Goal: Task Accomplishment & Management: Manage account settings

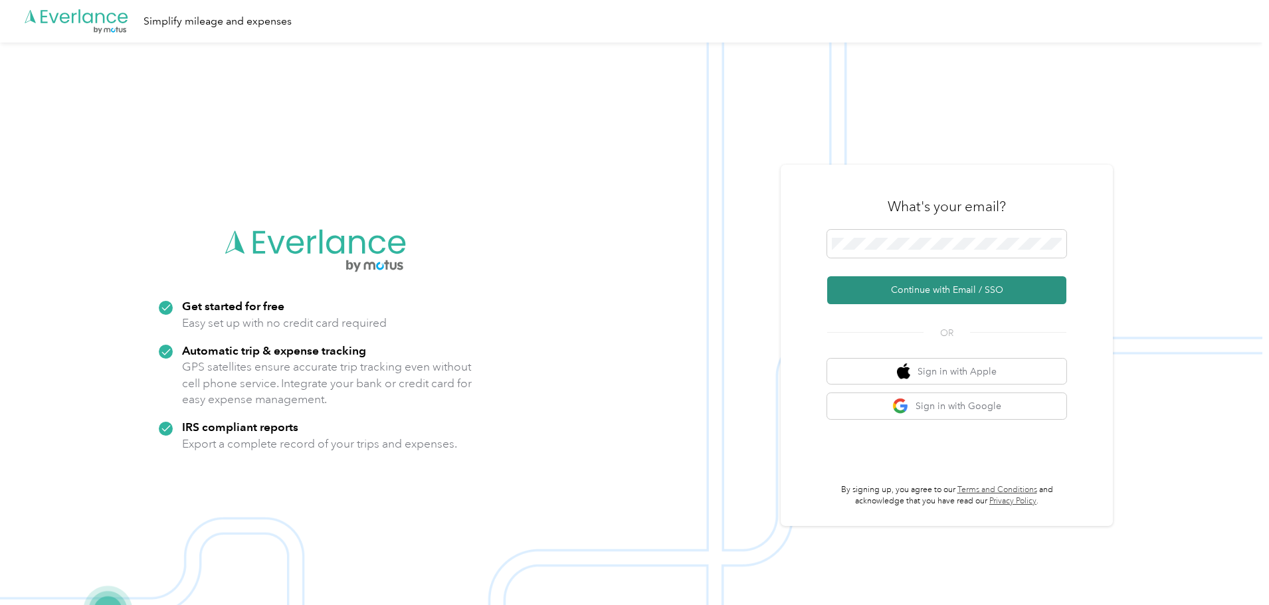
click at [920, 294] on button "Continue with Email / SSO" at bounding box center [946, 290] width 239 height 28
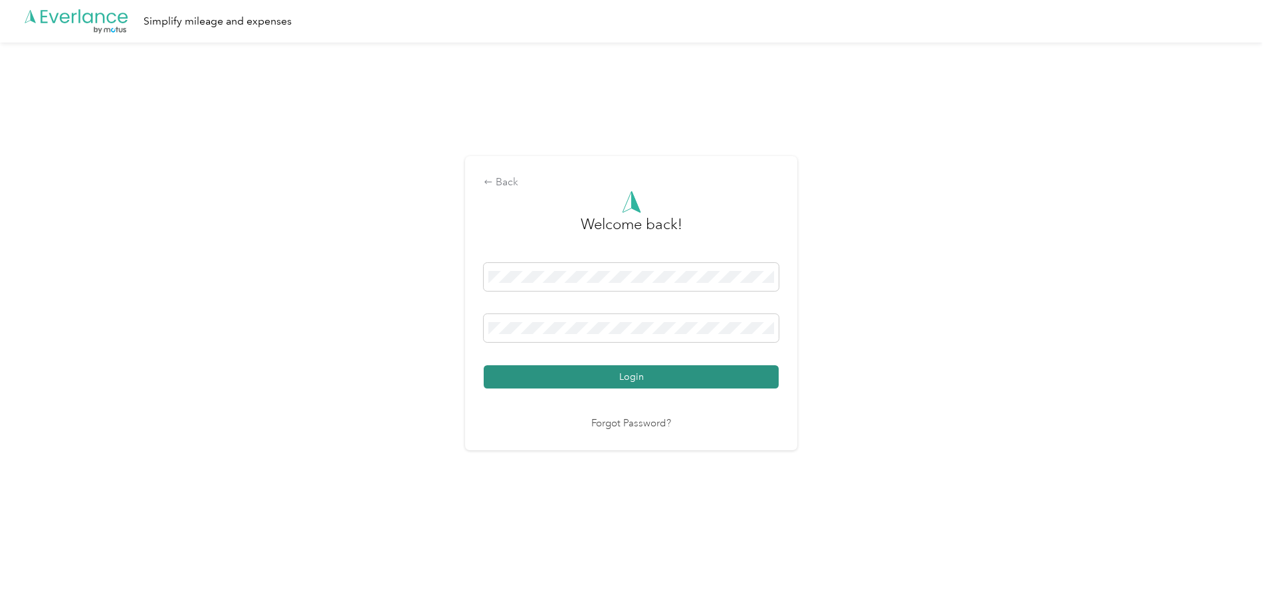
click at [671, 369] on button "Login" at bounding box center [631, 376] width 295 height 23
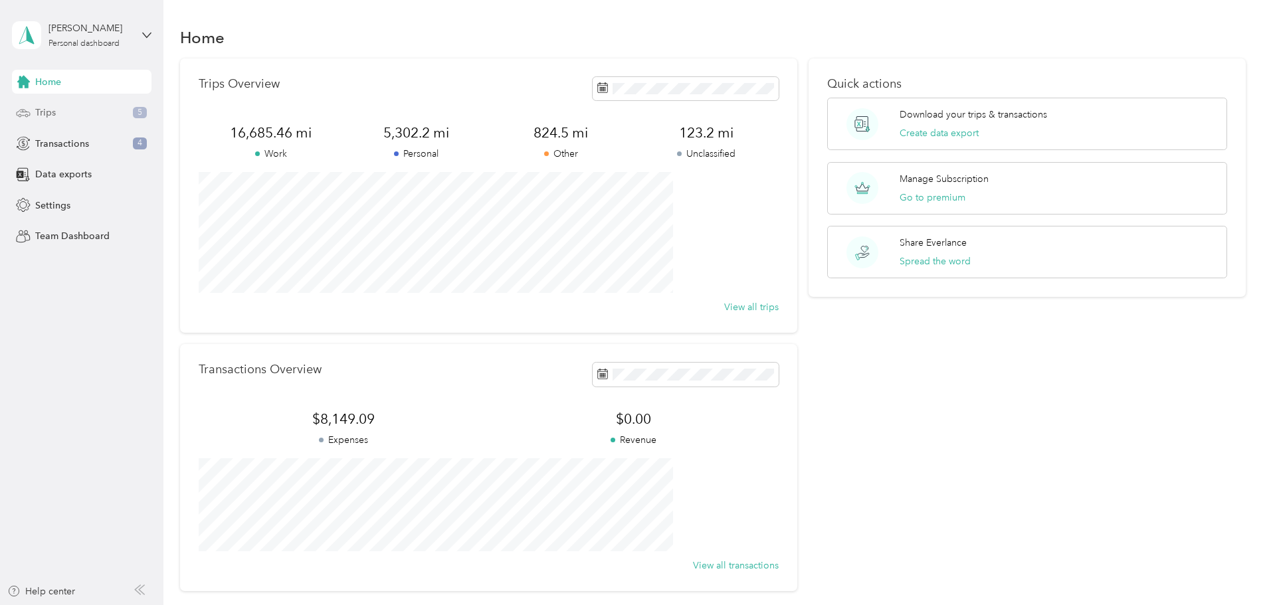
click at [72, 106] on div "Trips 5" at bounding box center [81, 113] width 139 height 24
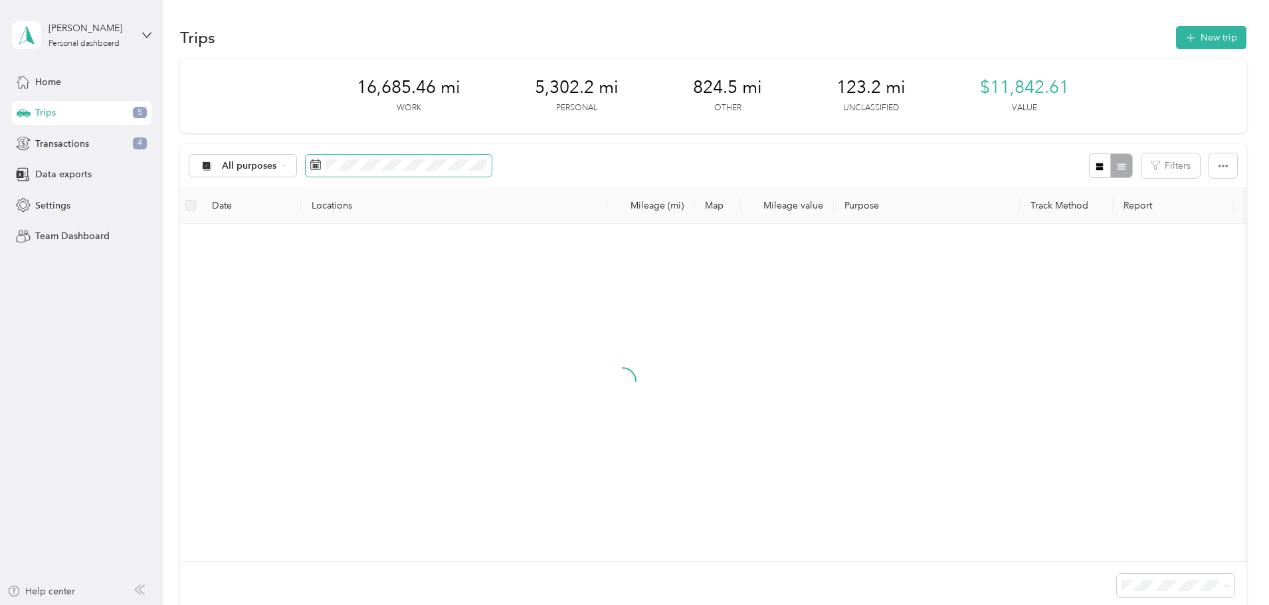
click at [486, 172] on span at bounding box center [399, 166] width 186 height 23
click at [321, 163] on icon at bounding box center [315, 164] width 11 height 11
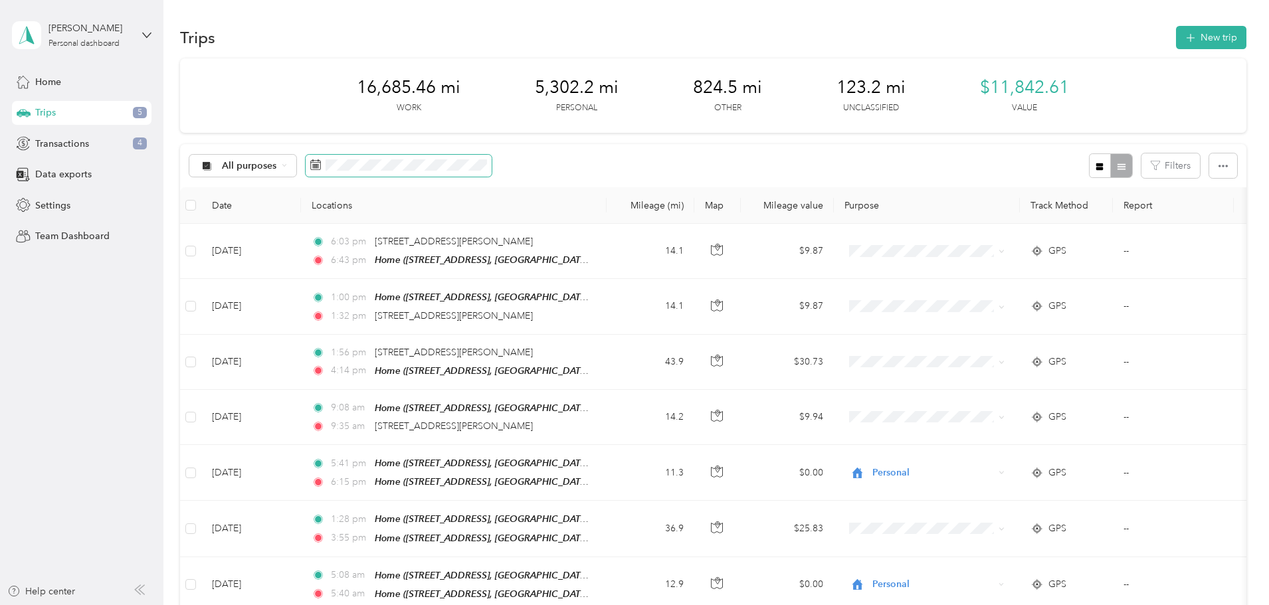
click at [414, 173] on span at bounding box center [399, 166] width 186 height 23
click at [321, 167] on icon at bounding box center [315, 164] width 11 height 11
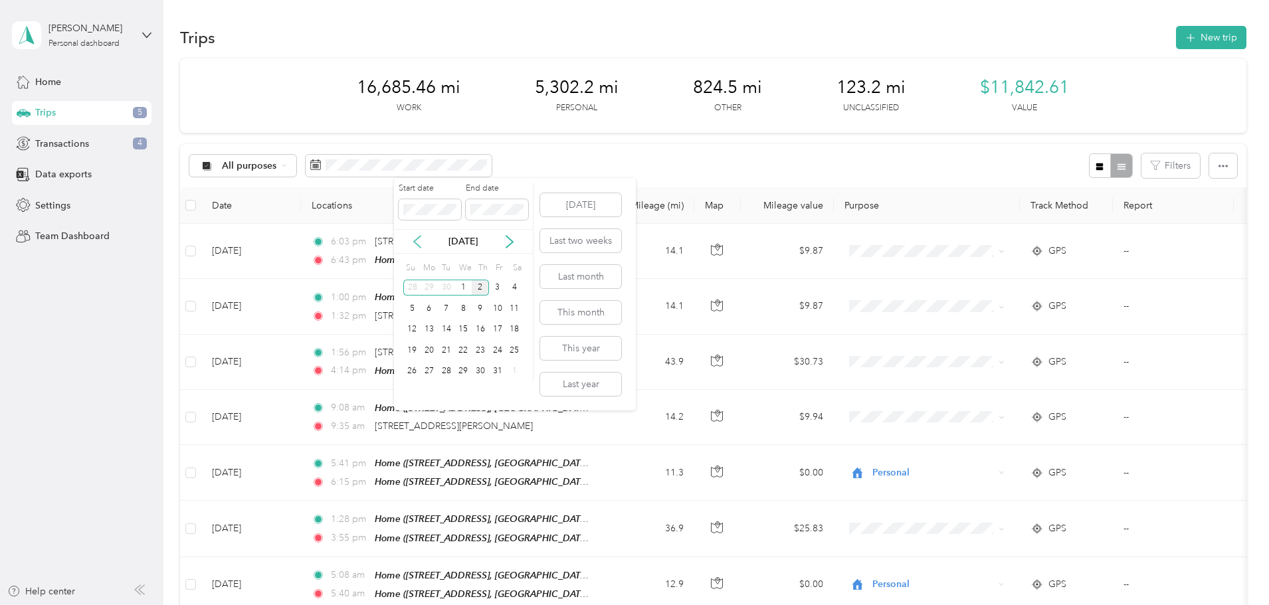
click at [416, 245] on icon at bounding box center [416, 241] width 13 height 13
click at [417, 245] on icon at bounding box center [417, 242] width 7 height 12
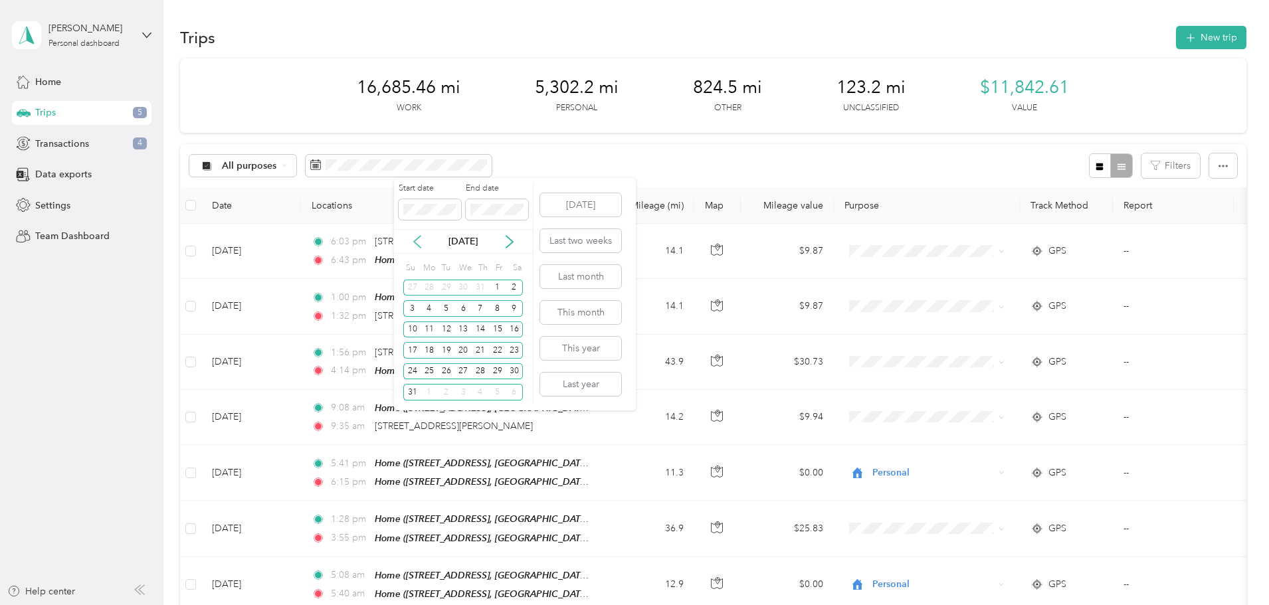
click at [417, 245] on icon at bounding box center [417, 242] width 7 height 12
click at [416, 245] on icon at bounding box center [416, 241] width 13 height 13
click at [408, 289] on div "1" at bounding box center [411, 288] width 17 height 17
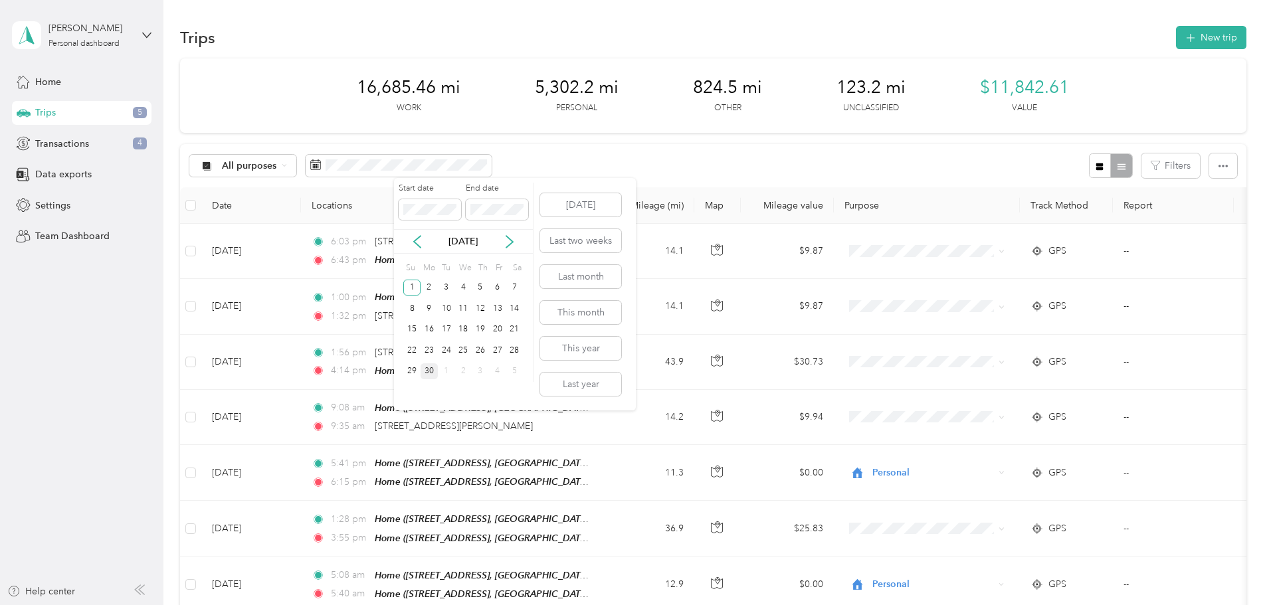
click at [430, 375] on div "30" at bounding box center [428, 371] width 17 height 17
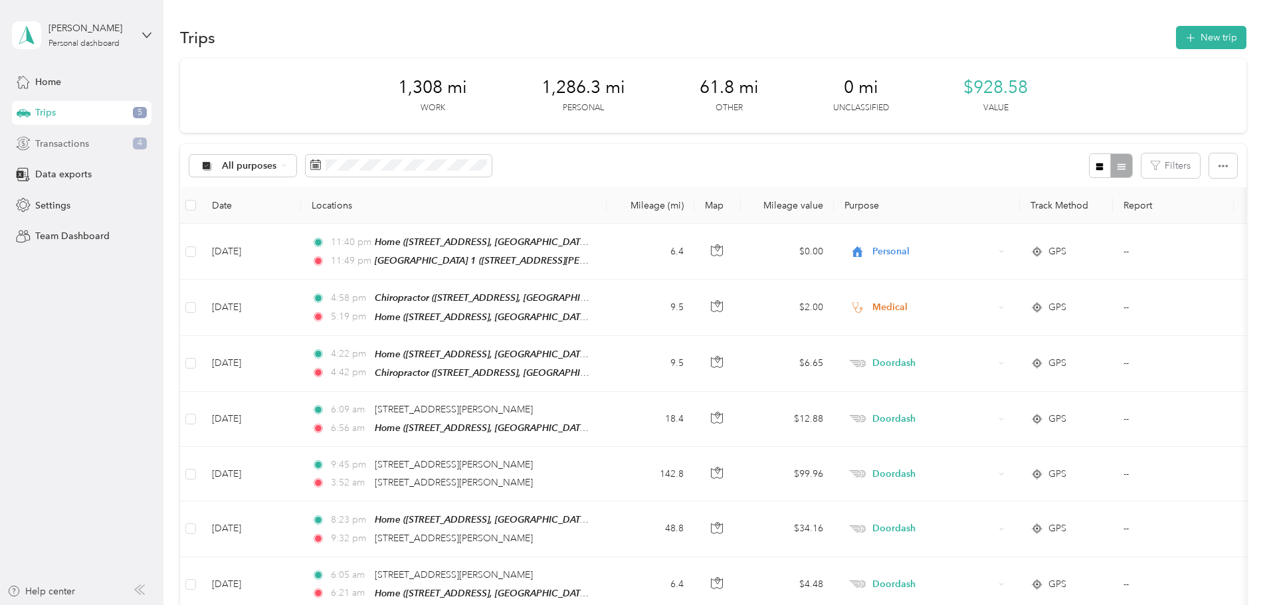
click at [70, 149] on span "Transactions" at bounding box center [62, 144] width 54 height 14
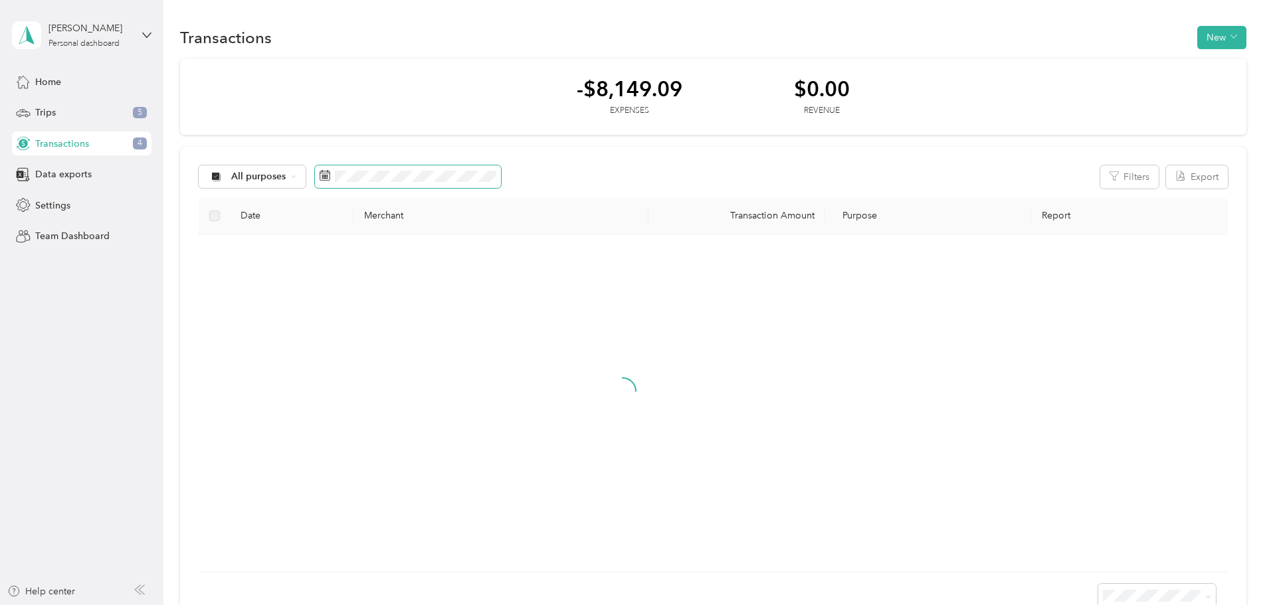
click at [407, 174] on span at bounding box center [408, 176] width 186 height 23
click at [330, 173] on icon at bounding box center [324, 175] width 11 height 11
click at [430, 252] on icon at bounding box center [426, 252] width 13 height 13
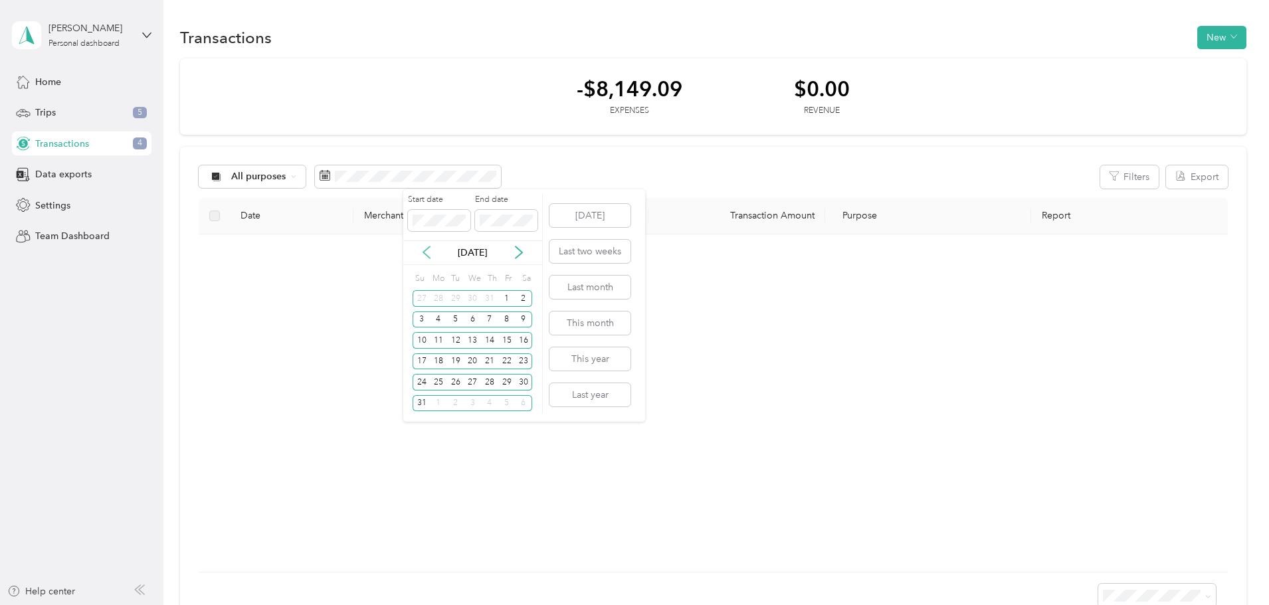
click at [430, 252] on icon at bounding box center [426, 252] width 13 height 13
click at [422, 301] on div "1" at bounding box center [420, 298] width 17 height 17
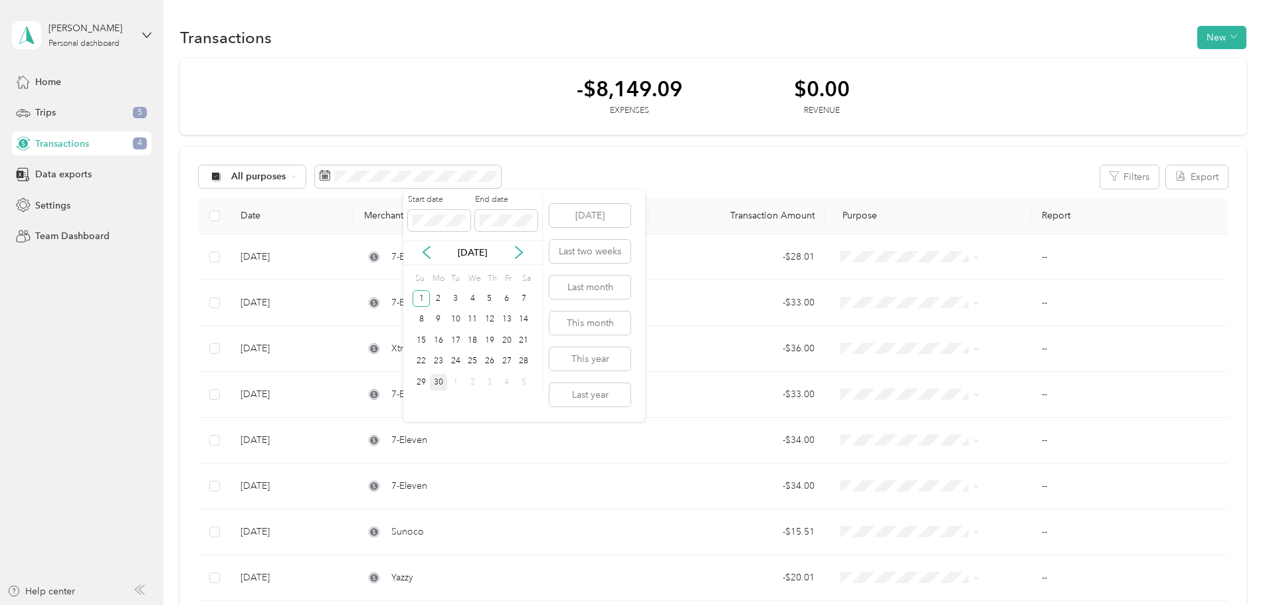
click at [437, 384] on div "30" at bounding box center [438, 382] width 17 height 17
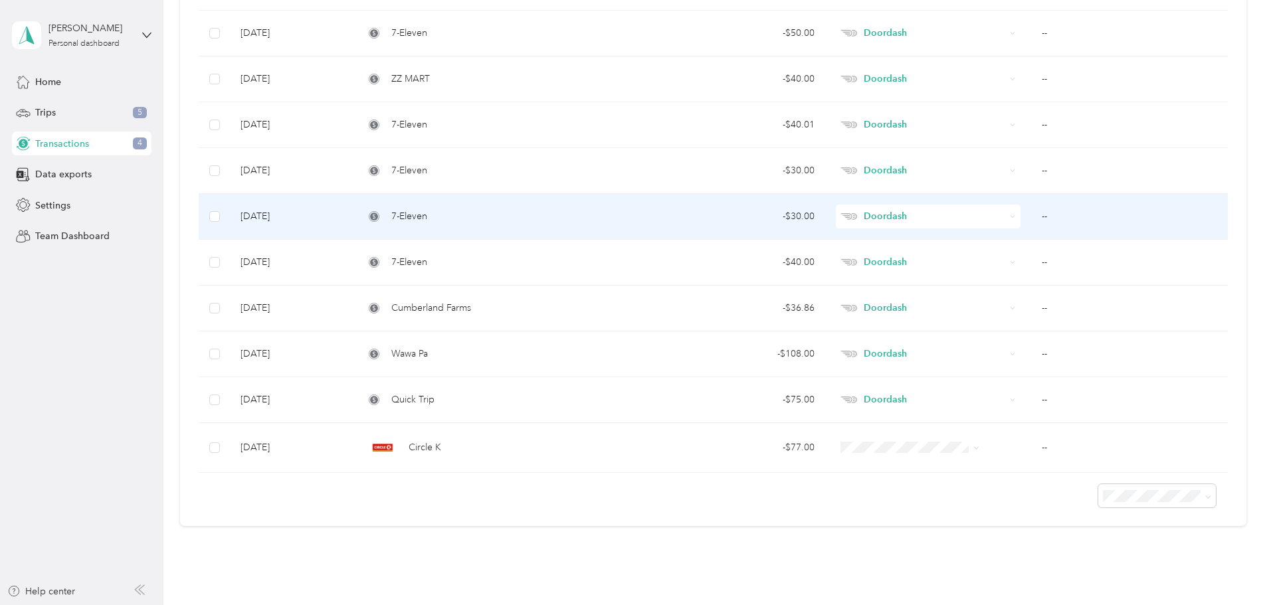
scroll to position [308, 0]
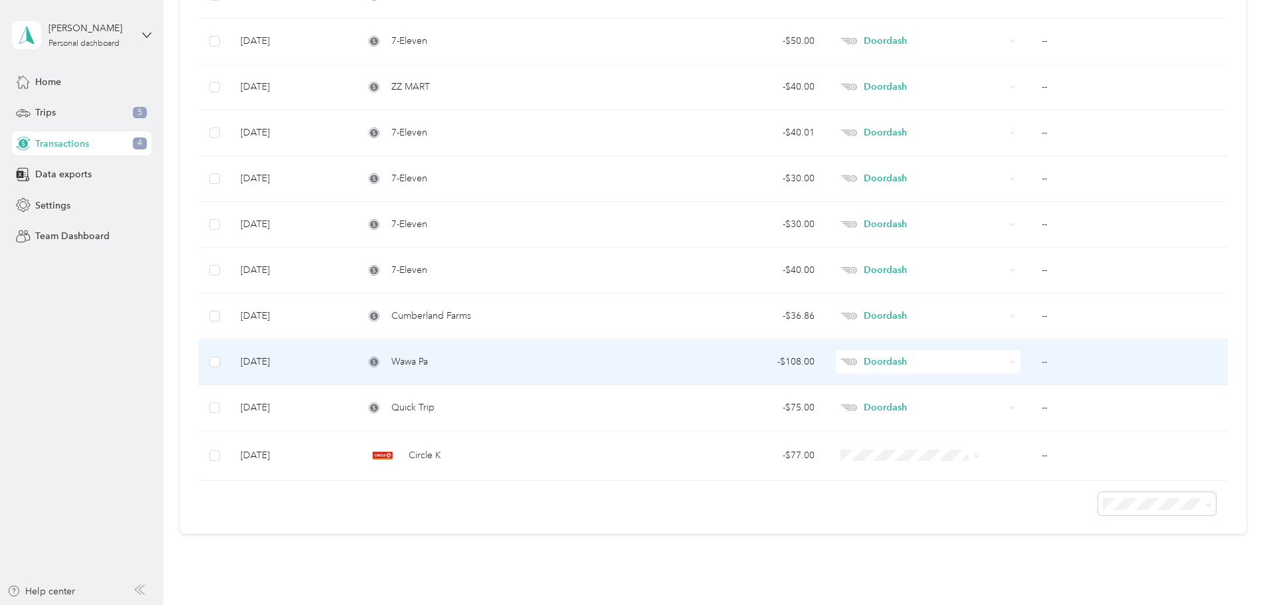
click at [353, 363] on td "[DATE]" at bounding box center [292, 362] width 124 height 46
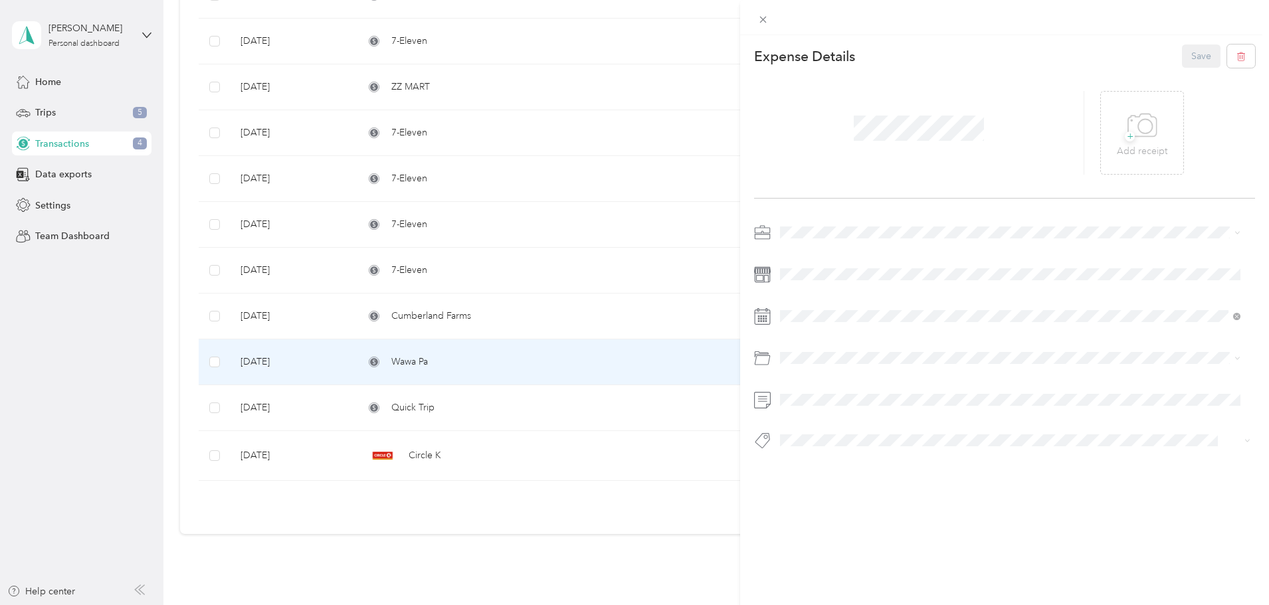
click at [301, 320] on div "This expense cannot be edited because it is either under review, approved, or p…" at bounding box center [634, 302] width 1269 height 605
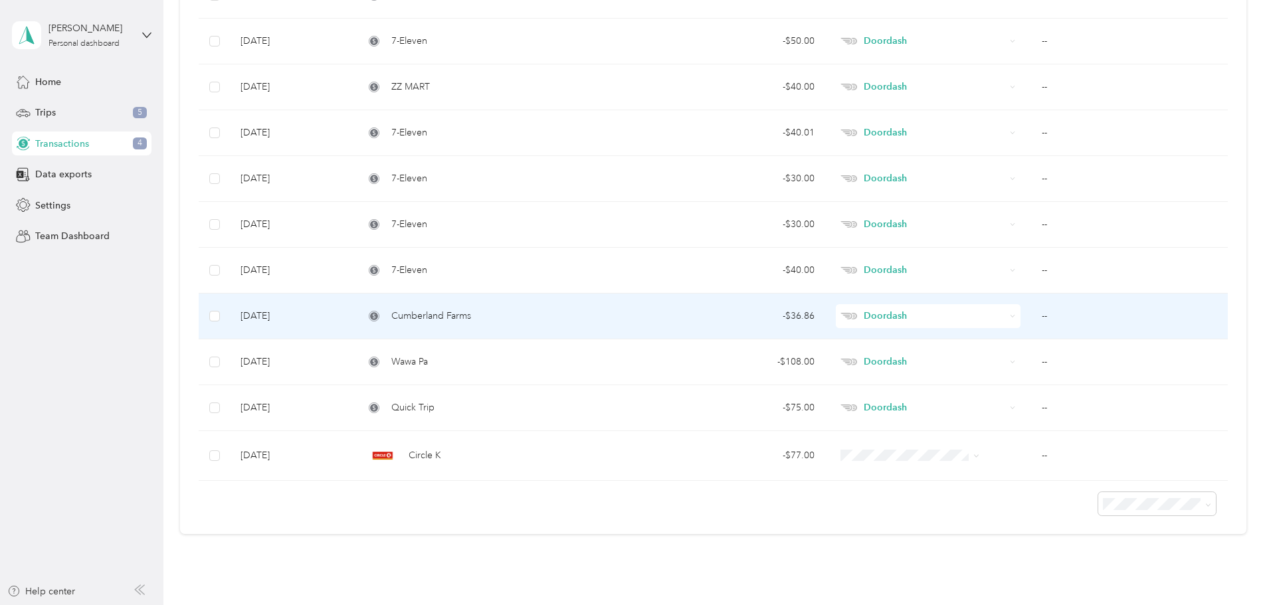
click at [707, 316] on div "- $36.86" at bounding box center [736, 316] width 155 height 15
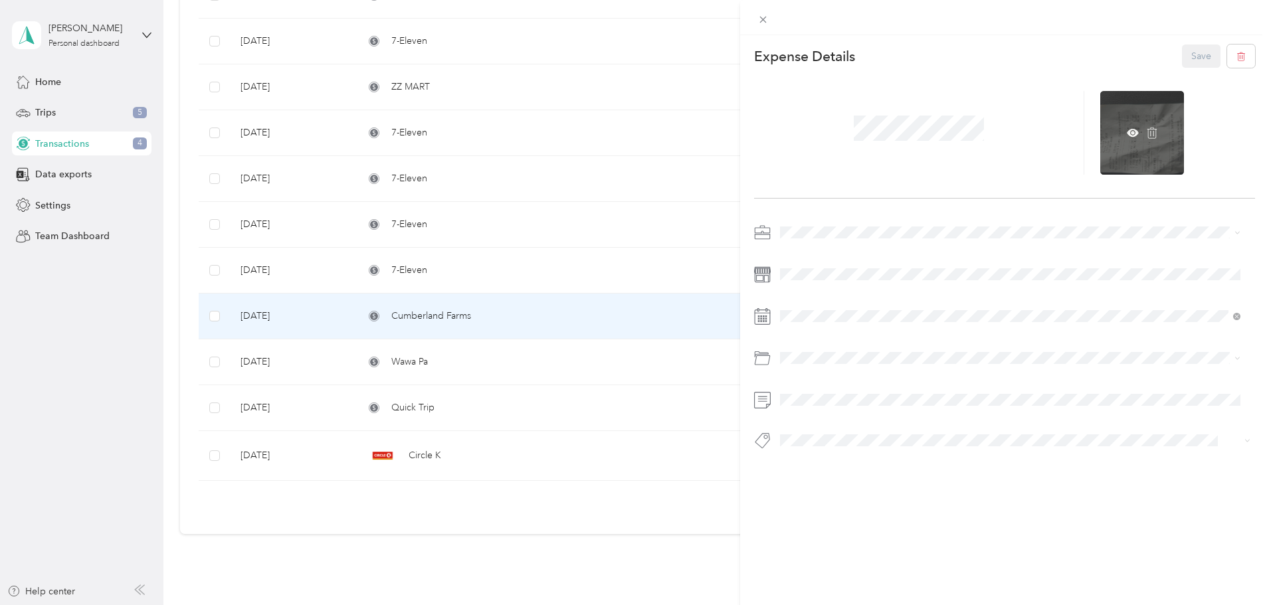
click at [1148, 152] on div at bounding box center [1142, 133] width 84 height 84
click at [1127, 134] on icon at bounding box center [1133, 133] width 12 height 8
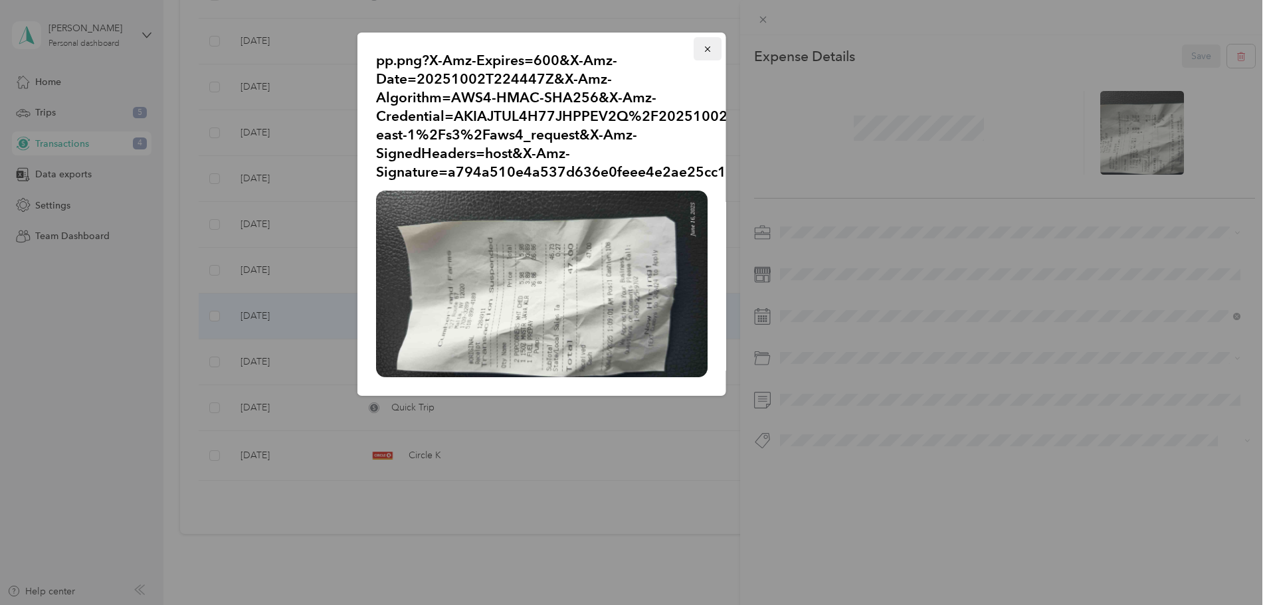
click at [707, 46] on icon "button" at bounding box center [707, 49] width 9 height 9
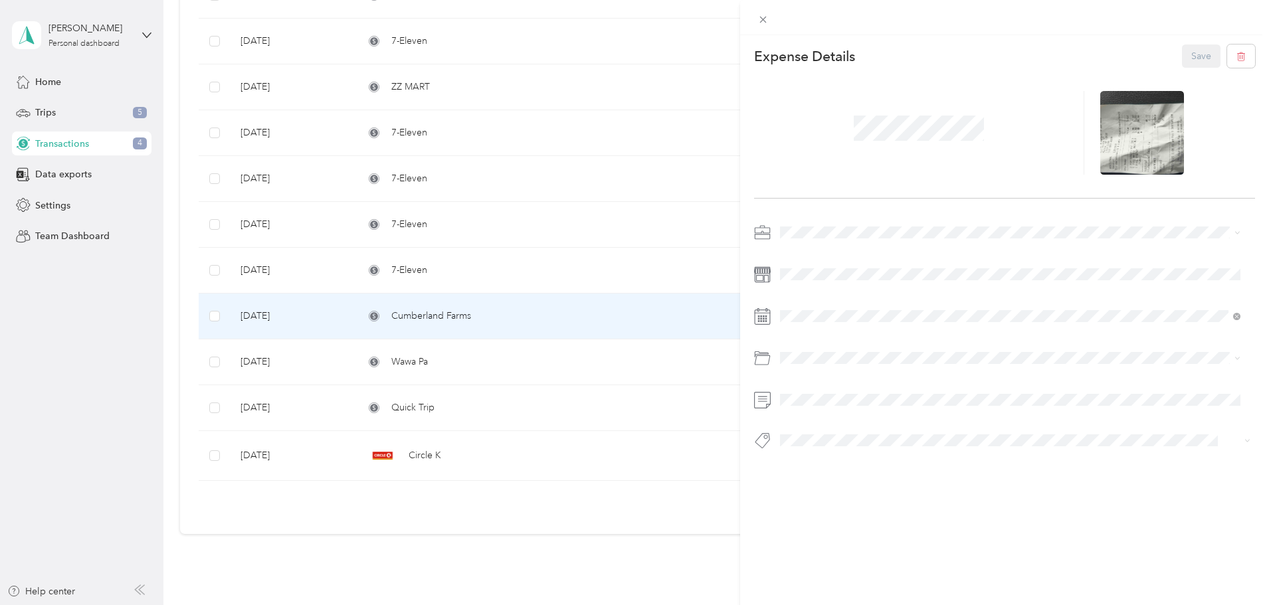
click at [538, 280] on div "This expense cannot be edited because it is either under review, approved, or p…" at bounding box center [634, 302] width 1269 height 605
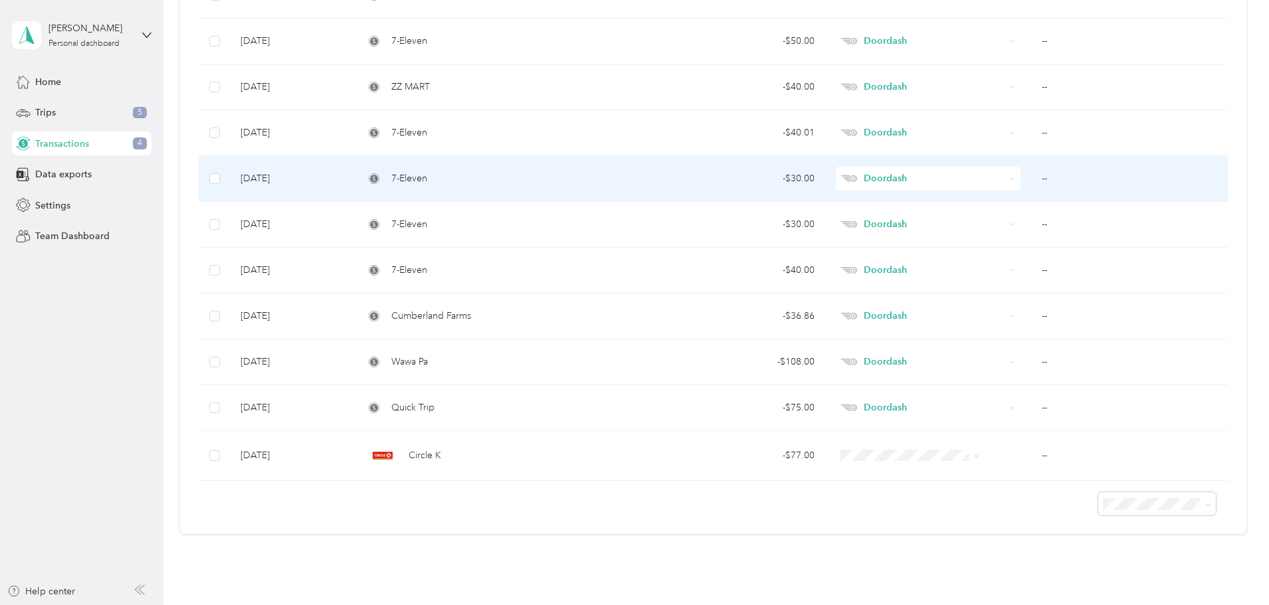
click at [353, 168] on td "[DATE]" at bounding box center [292, 179] width 124 height 46
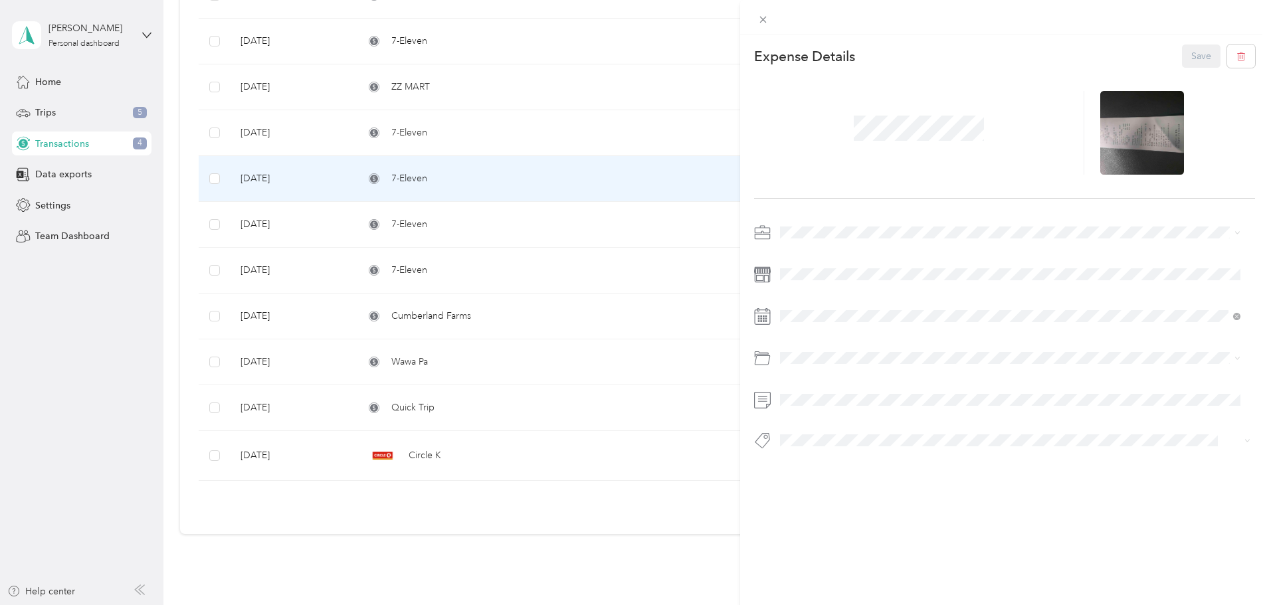
drag, startPoint x: 608, startPoint y: 128, endPoint x: 618, endPoint y: 125, distance: 9.7
click at [608, 128] on div "This expense cannot be edited because it is either under review, approved, or p…" at bounding box center [634, 302] width 1269 height 605
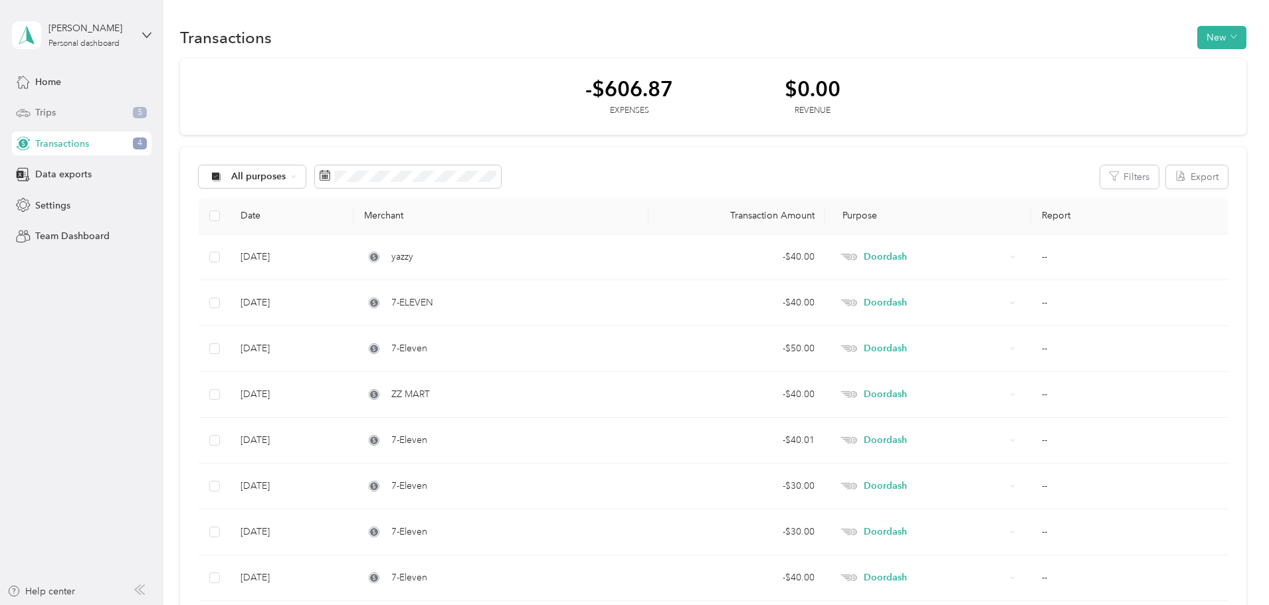
click at [100, 114] on div "Trips 5" at bounding box center [81, 113] width 139 height 24
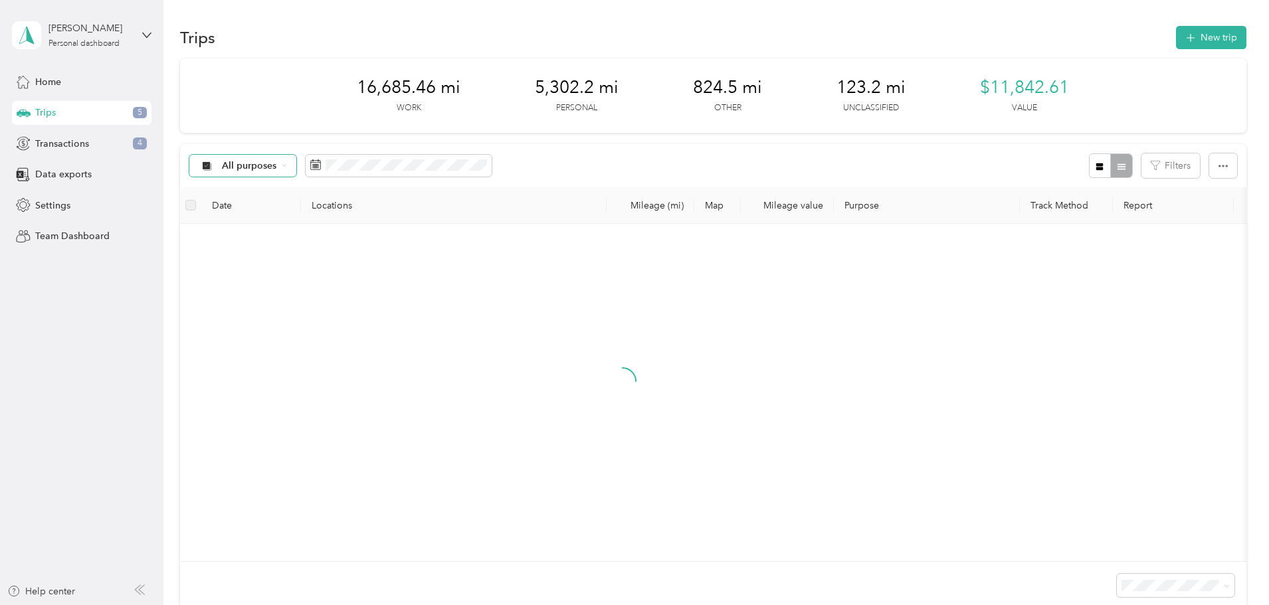
click at [277, 162] on span "All purposes" at bounding box center [249, 165] width 55 height 9
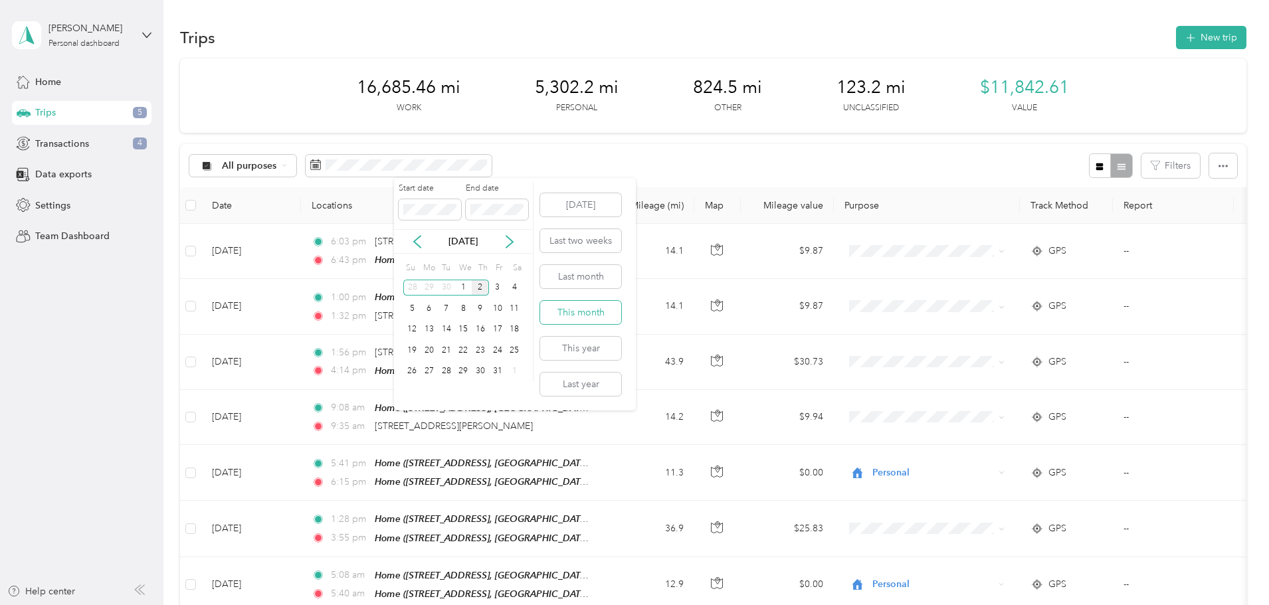
click at [587, 314] on button "This month" at bounding box center [580, 312] width 81 height 23
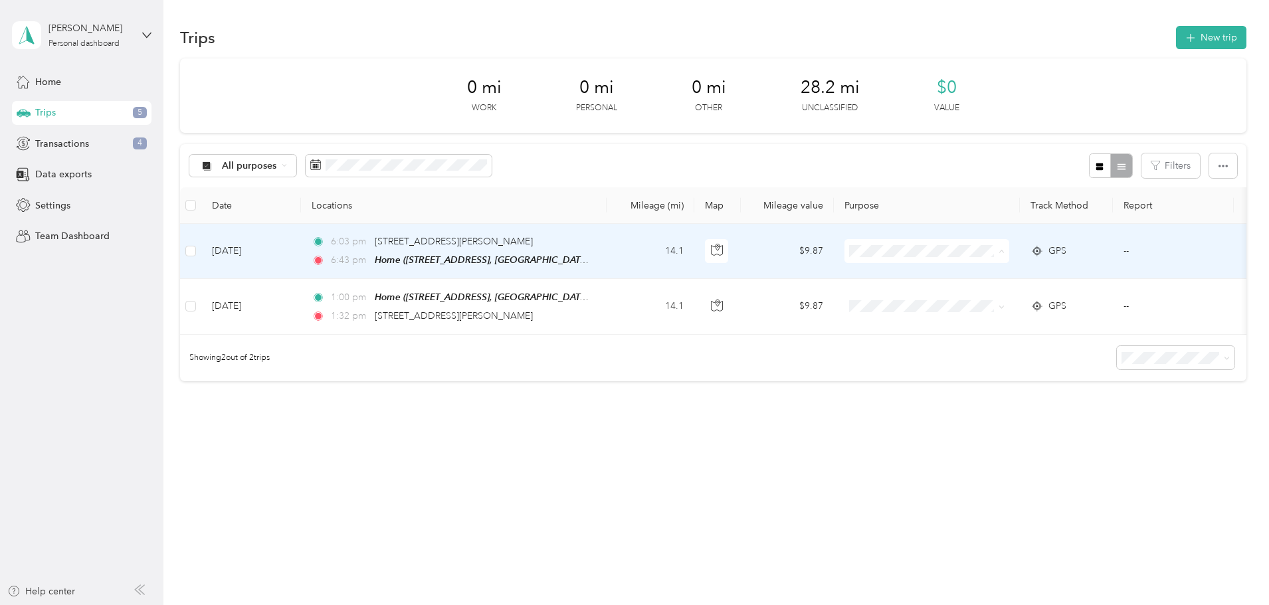
click at [1004, 302] on li "Personal" at bounding box center [1016, 299] width 165 height 23
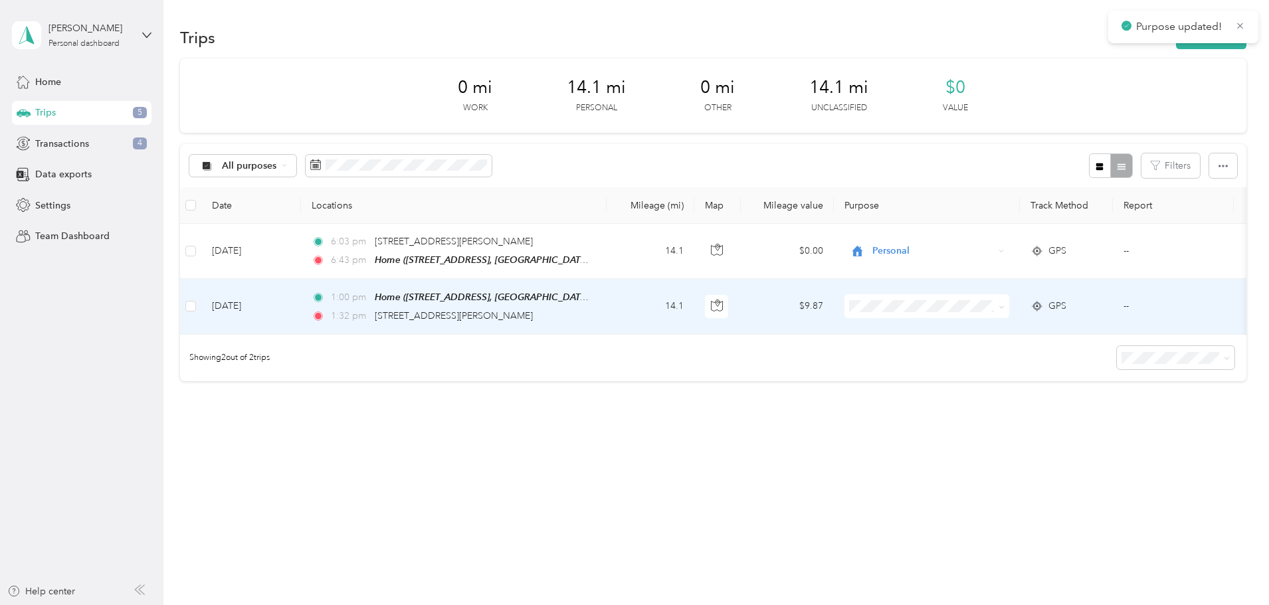
click at [976, 357] on li "Personal" at bounding box center [1016, 352] width 165 height 23
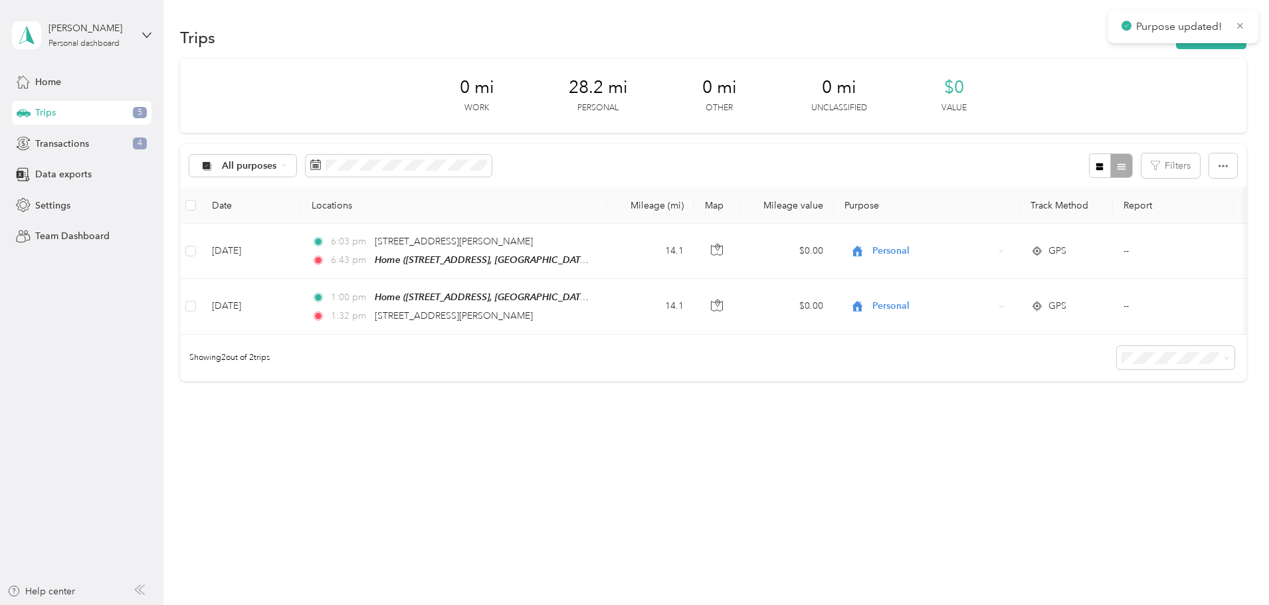
click at [147, 109] on div "Trips 5" at bounding box center [81, 113] width 139 height 24
click at [277, 165] on span "All purposes" at bounding box center [249, 165] width 55 height 9
click at [450, 173] on span at bounding box center [399, 166] width 186 height 23
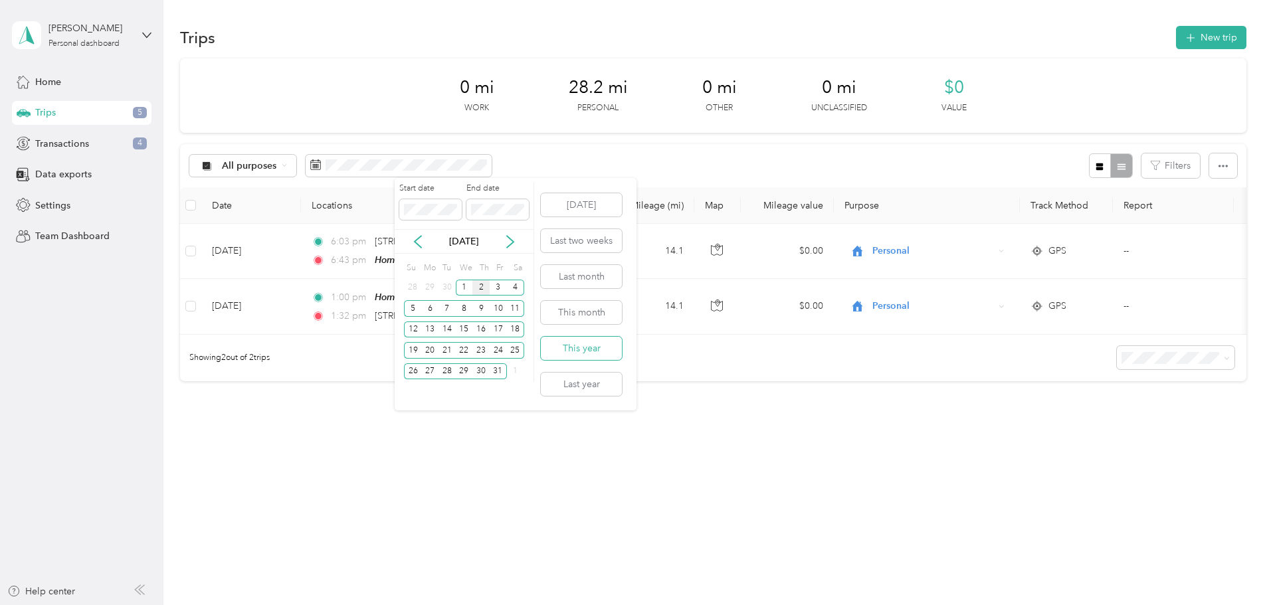
click at [599, 347] on button "This year" at bounding box center [581, 348] width 81 height 23
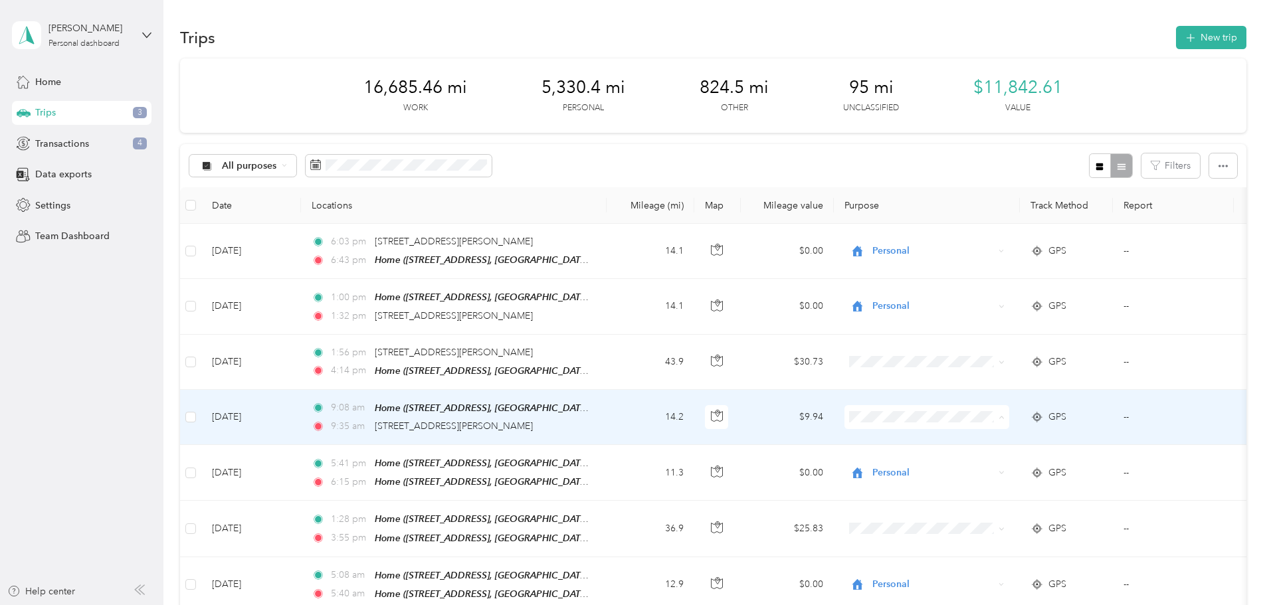
click at [1008, 248] on span "Personal" at bounding box center [1027, 250] width 123 height 14
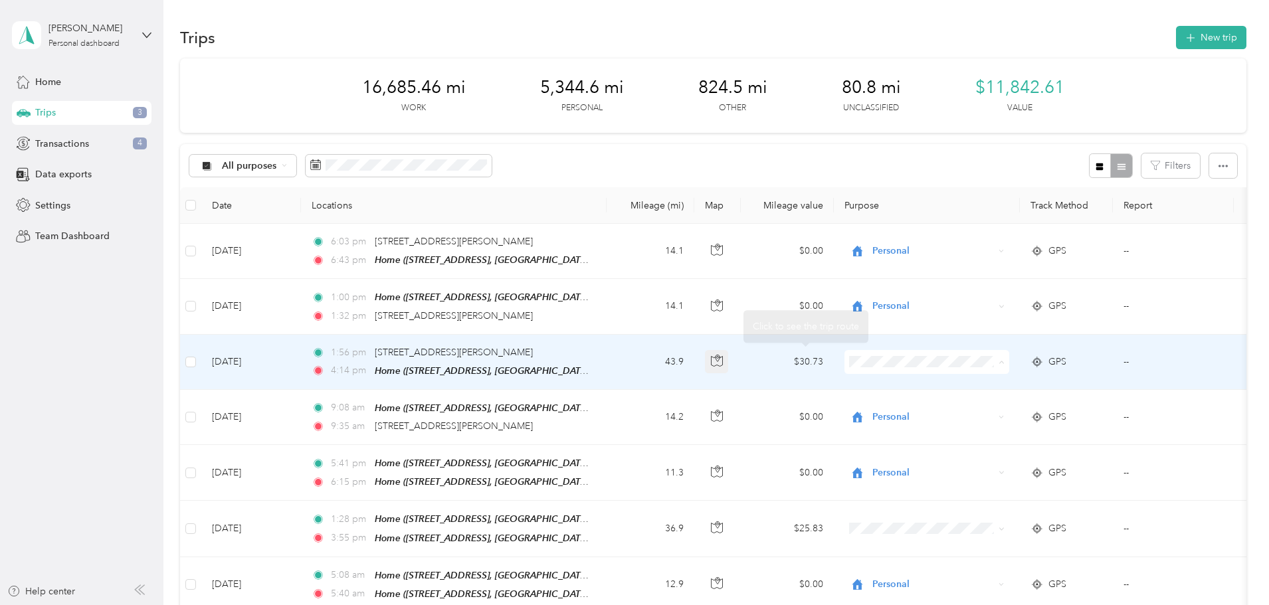
click at [723, 359] on icon "button" at bounding box center [717, 361] width 12 height 12
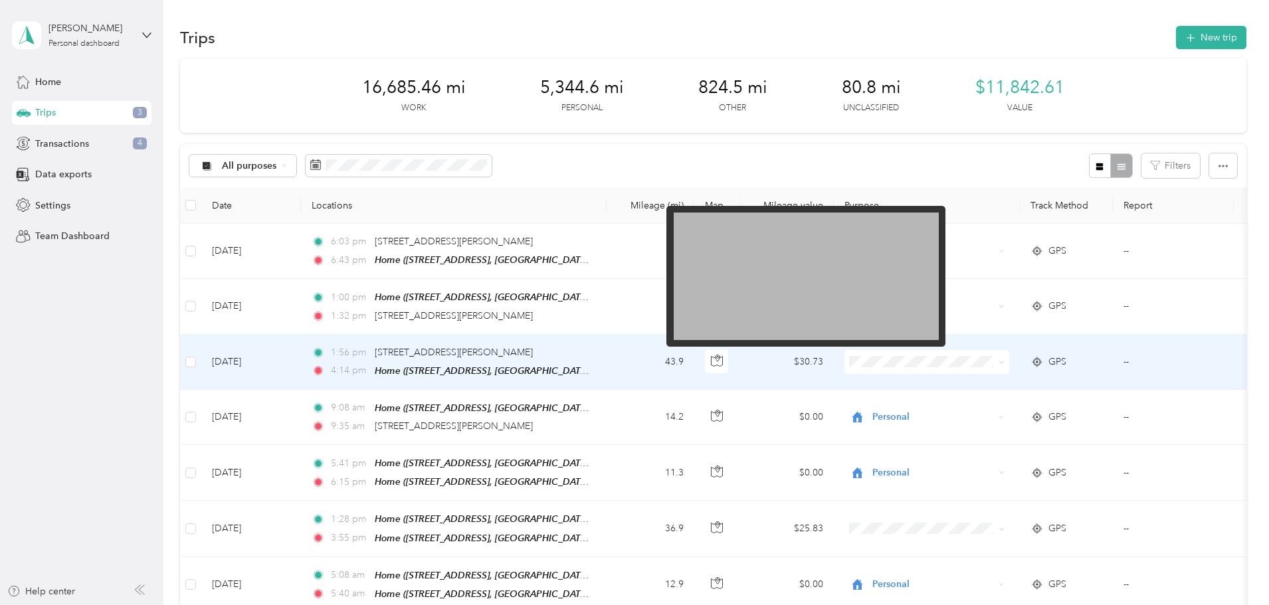
click at [824, 283] on img at bounding box center [806, 277] width 265 height 128
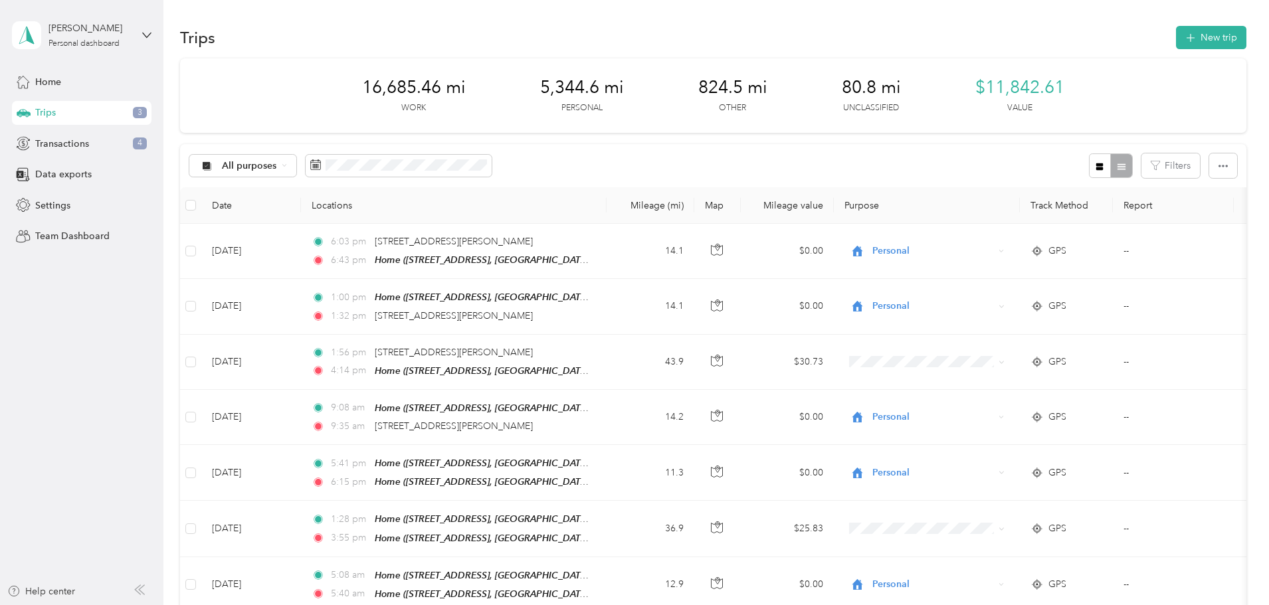
click at [855, 150] on div "All purposes Filters" at bounding box center [713, 165] width 1066 height 43
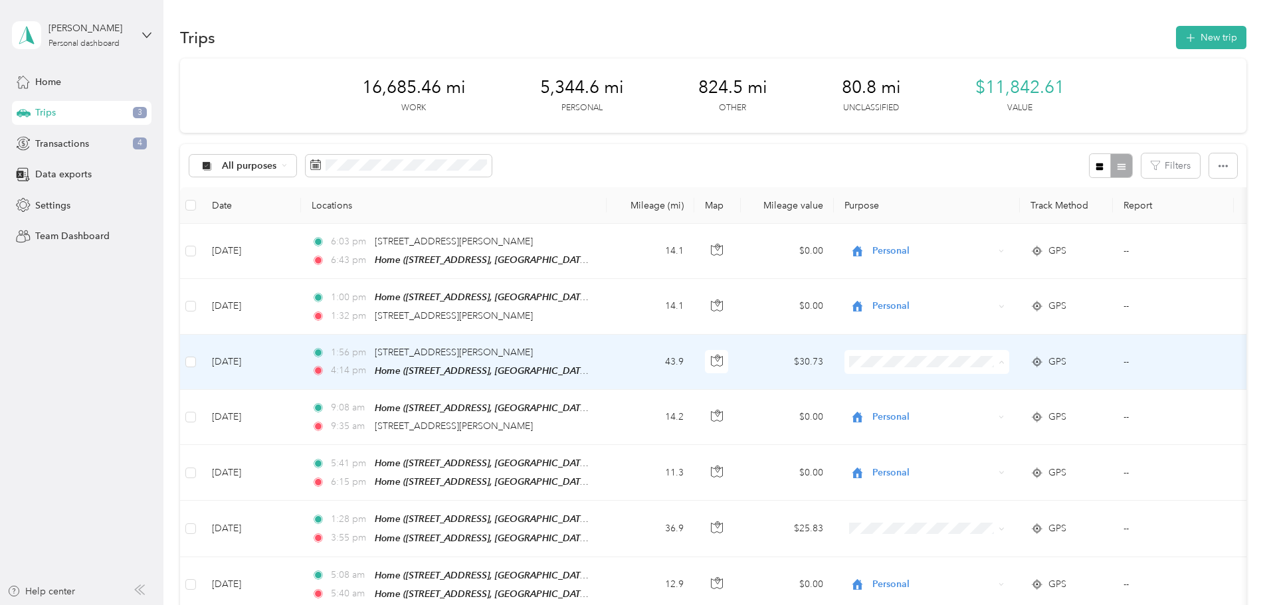
click at [996, 424] on span "Doordash" at bounding box center [1027, 431] width 123 height 14
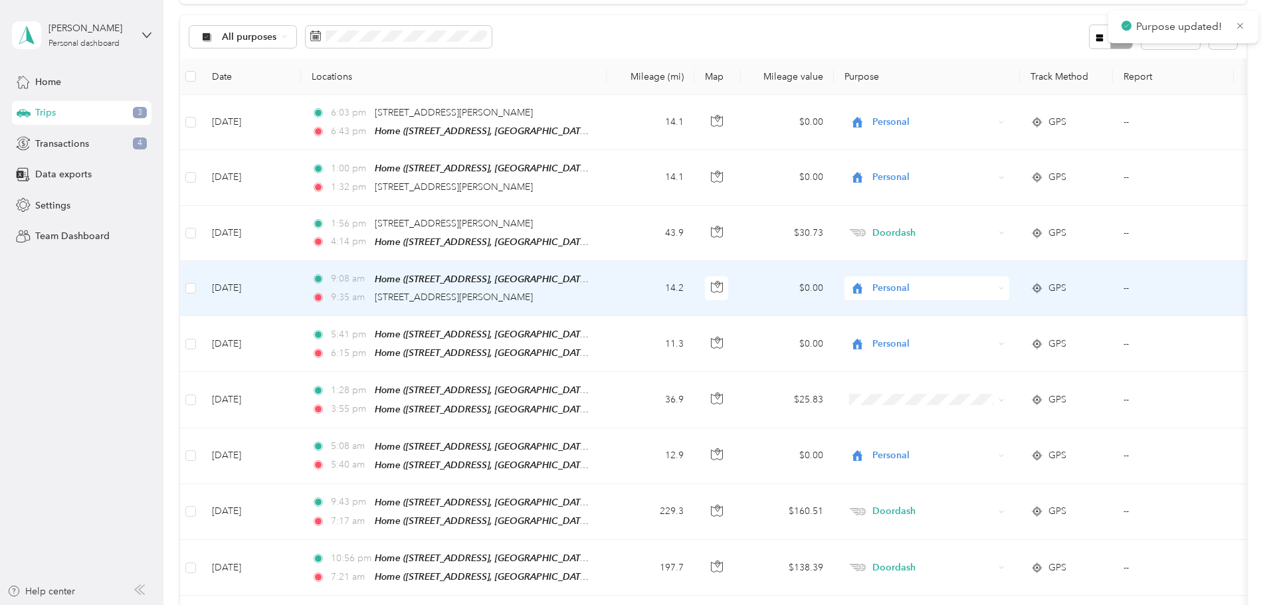
scroll to position [133, 0]
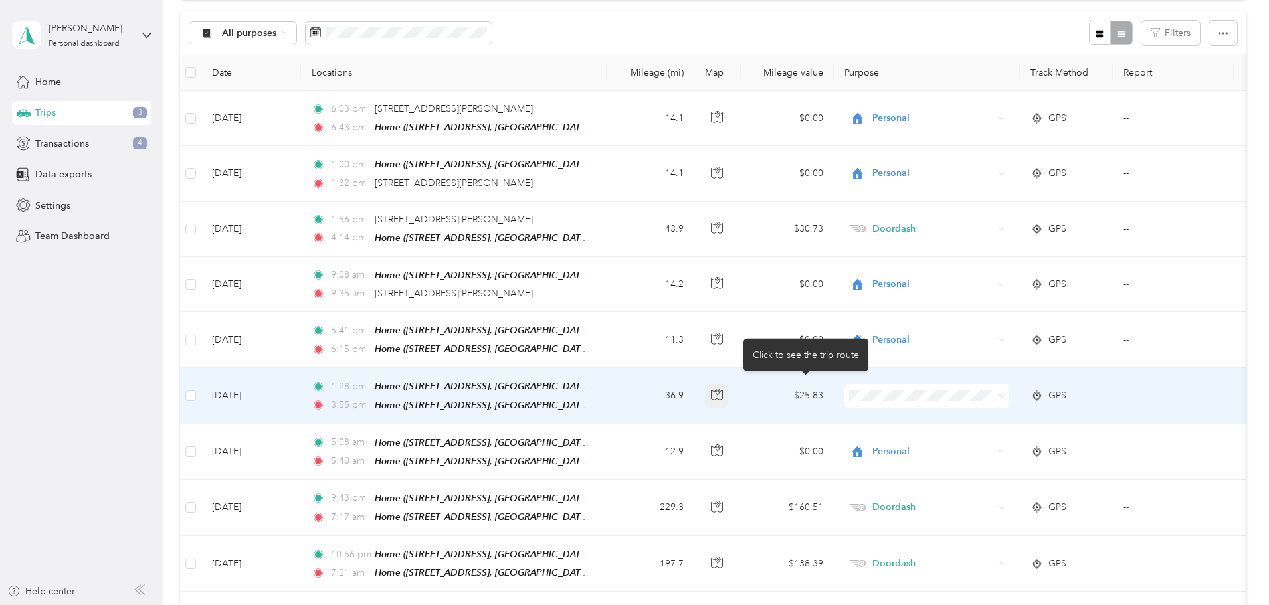
click at [723, 394] on icon "button" at bounding box center [717, 395] width 12 height 12
click at [694, 397] on td "36.9" at bounding box center [650, 396] width 88 height 56
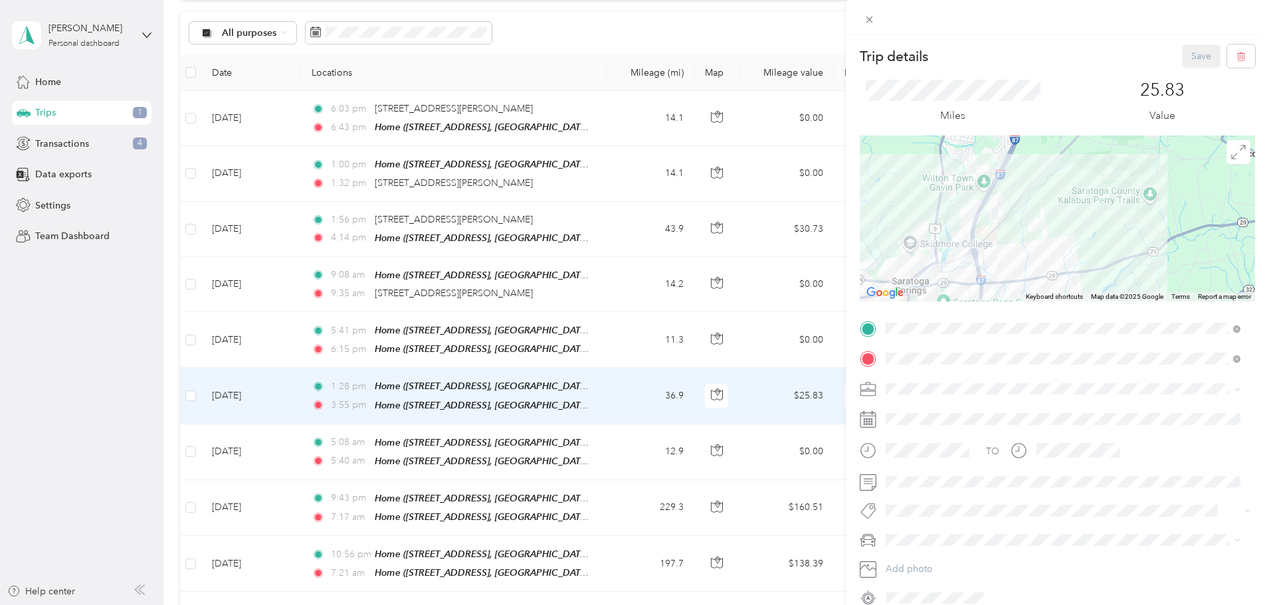
drag, startPoint x: 1036, startPoint y: 235, endPoint x: 936, endPoint y: 309, distance: 124.5
click at [936, 309] on div "Trip details Save This trip cannot be edited because it is either under review,…" at bounding box center [1057, 327] width 395 height 564
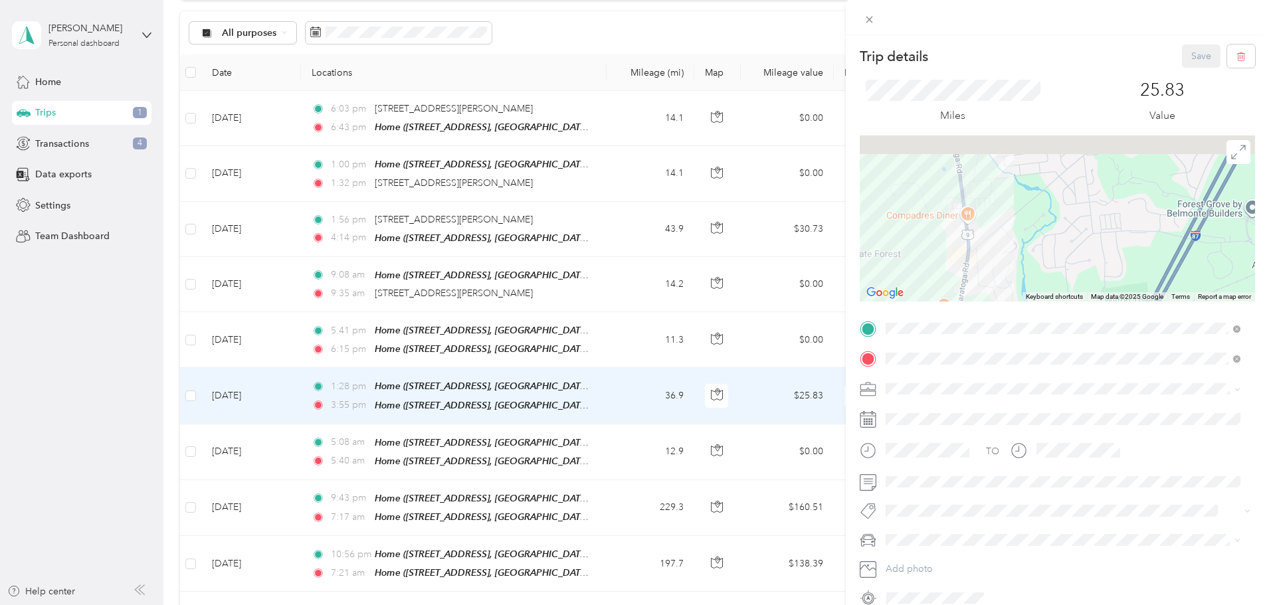
drag, startPoint x: 945, startPoint y: 228, endPoint x: 990, endPoint y: 279, distance: 67.7
click at [989, 281] on div at bounding box center [1057, 219] width 395 height 166
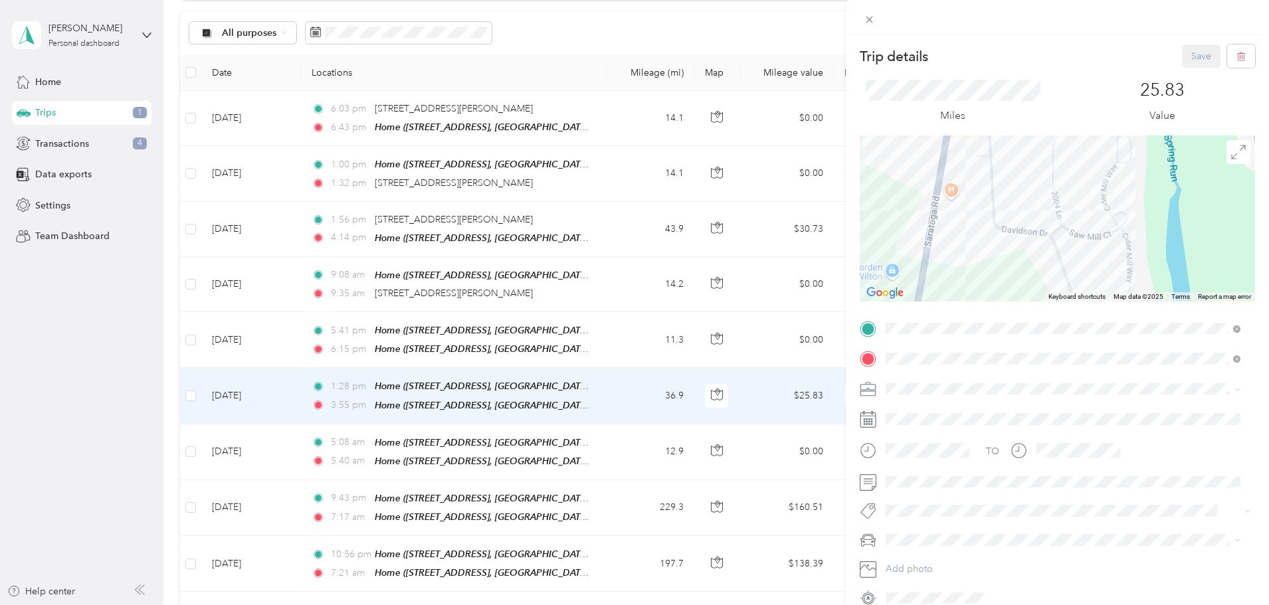
drag, startPoint x: 1040, startPoint y: 216, endPoint x: 1001, endPoint y: 125, distance: 98.8
click at [988, 0] on html "[PERSON_NAME] Personal dashboard Home Trips 1 Transactions 4 Data exports Setti…" at bounding box center [631, 302] width 1262 height 605
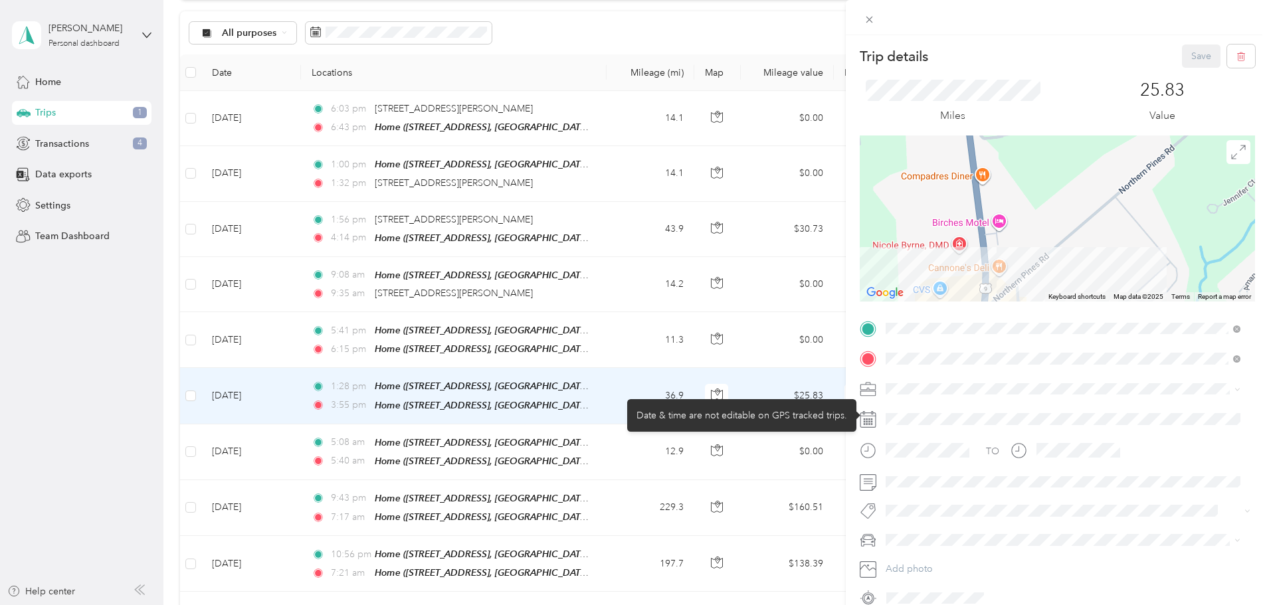
drag, startPoint x: 967, startPoint y: 251, endPoint x: 994, endPoint y: 413, distance: 164.2
click at [994, 413] on div "Trip details Save This trip cannot be edited because it is either under review,…" at bounding box center [1057, 327] width 395 height 564
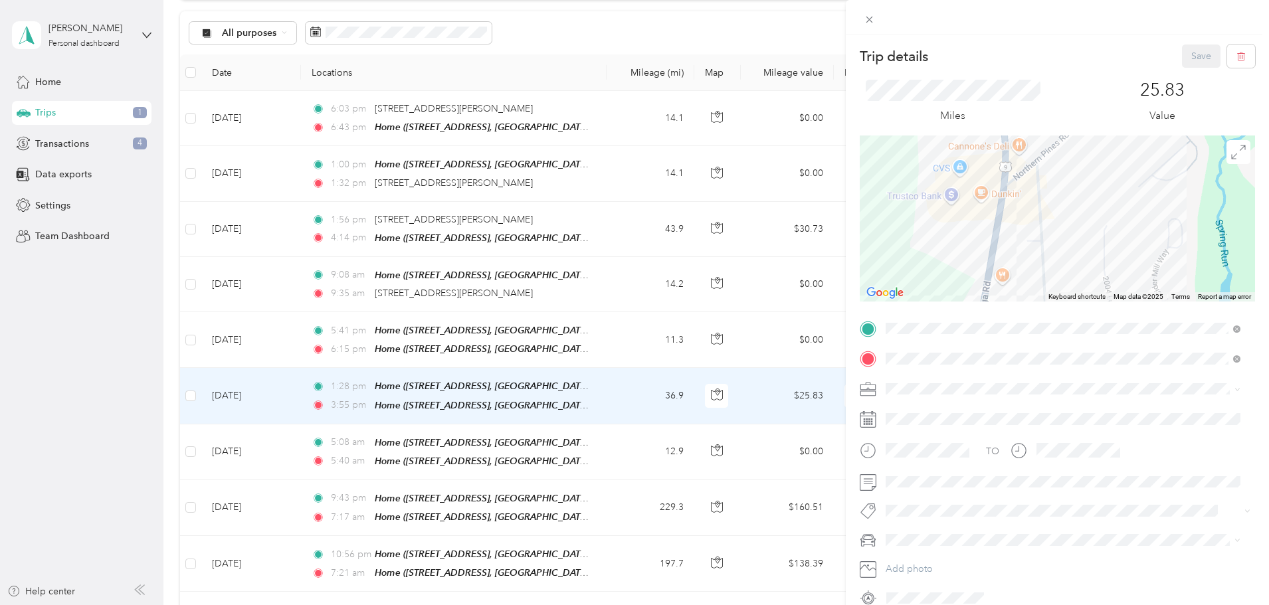
drag, startPoint x: 1025, startPoint y: 164, endPoint x: 1026, endPoint y: 120, distance: 43.8
click at [1026, 120] on div "Trip details Save This trip cannot be edited because it is either under review,…" at bounding box center [1057, 327] width 395 height 564
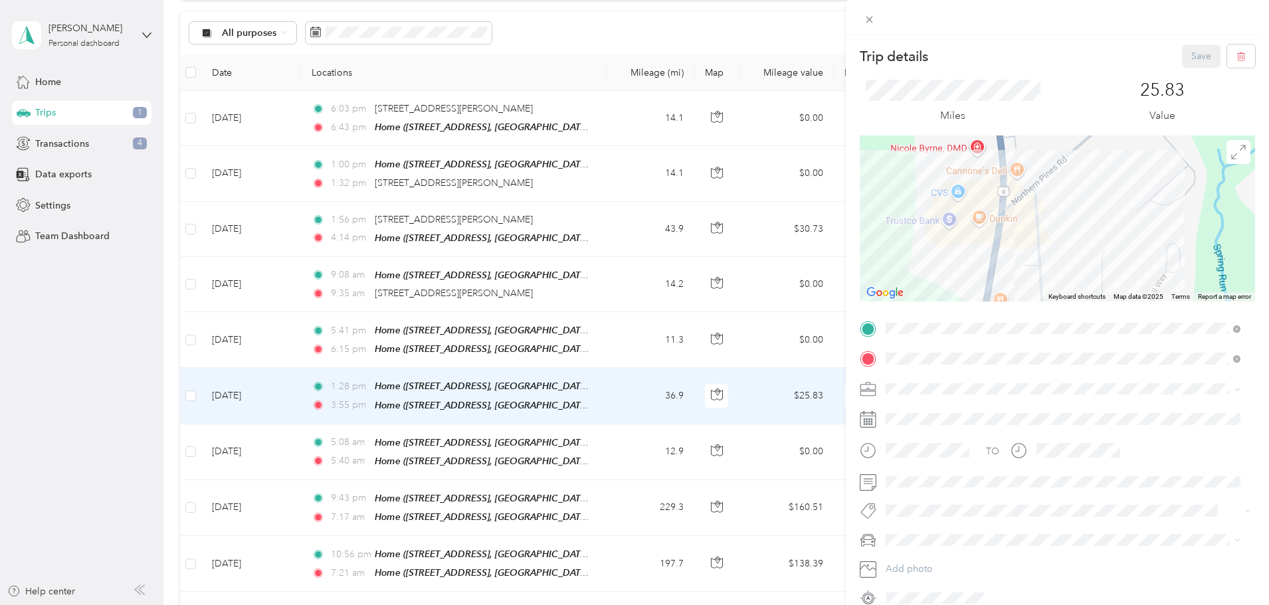
drag, startPoint x: 1029, startPoint y: 223, endPoint x: 1030, endPoint y: 240, distance: 17.3
click at [1030, 240] on div at bounding box center [1057, 219] width 395 height 166
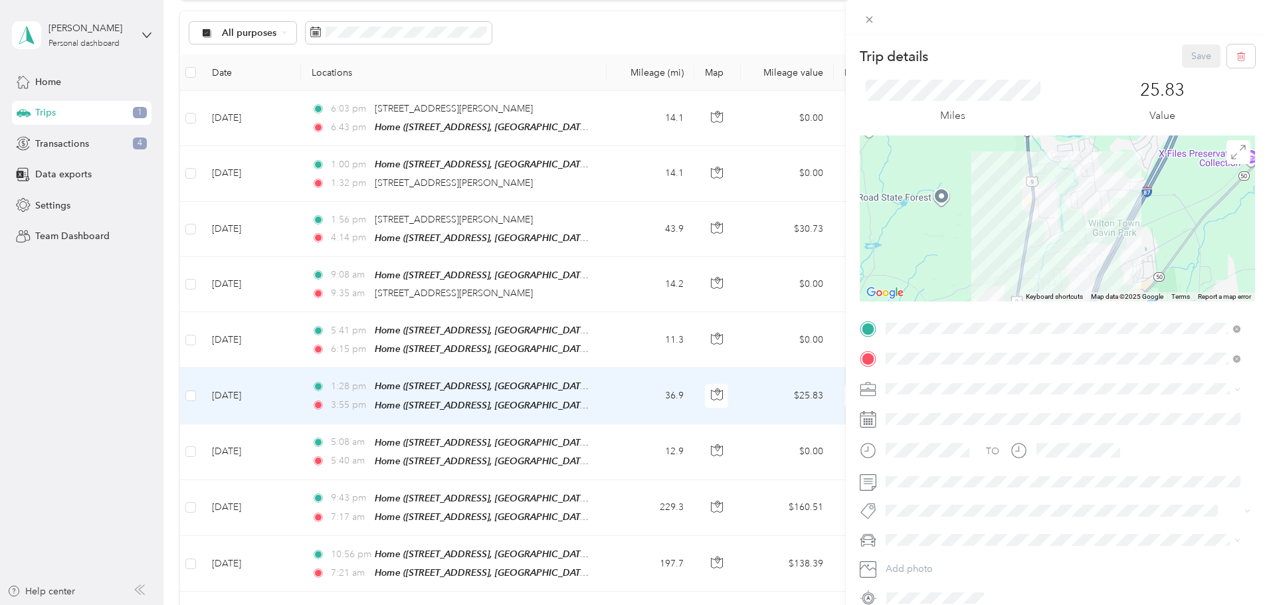
drag, startPoint x: 978, startPoint y: 246, endPoint x: 980, endPoint y: 52, distance: 194.0
click at [981, 57] on div "Trip details Save This trip cannot be edited because it is either under review,…" at bounding box center [1057, 327] width 395 height 564
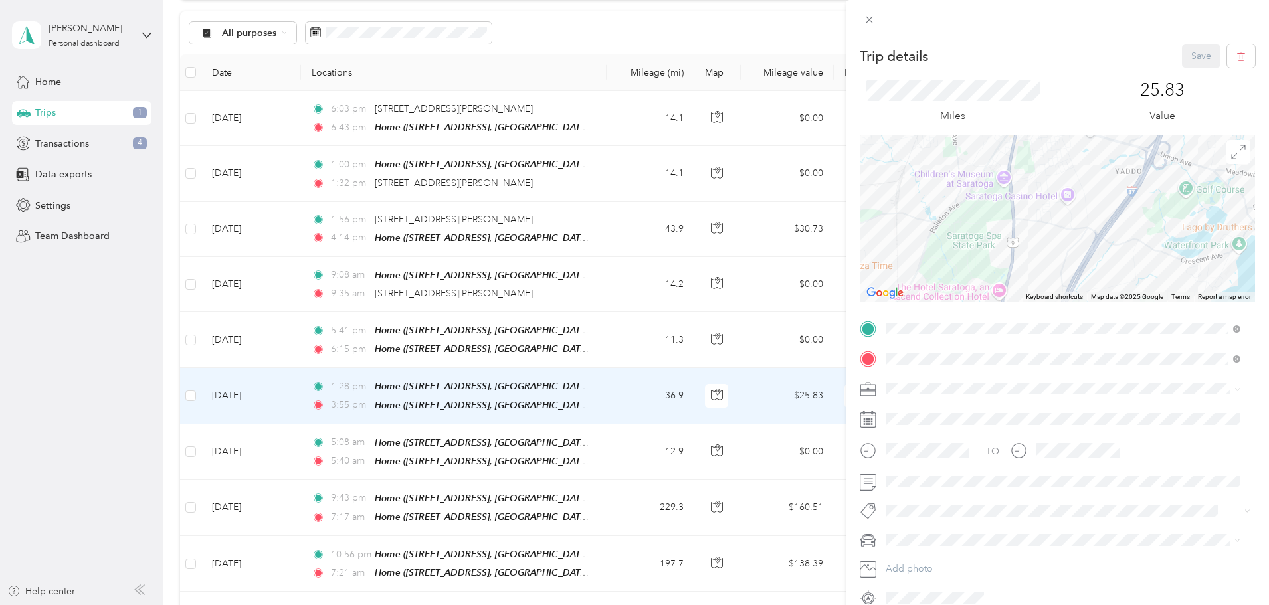
drag, startPoint x: 974, startPoint y: 228, endPoint x: 1043, endPoint y: 130, distance: 120.7
click at [1036, 112] on div "Trip details Save This trip cannot be edited because it is either under review,…" at bounding box center [1057, 327] width 395 height 564
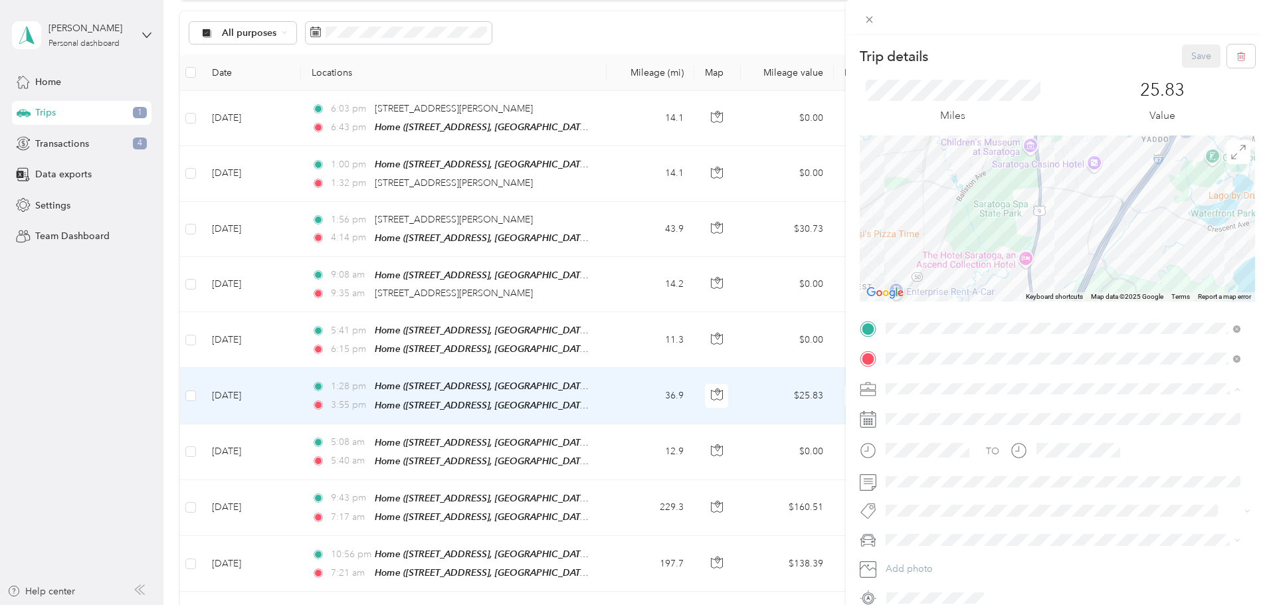
click at [906, 459] on span "Doordash" at bounding box center [911, 458] width 43 height 11
drag, startPoint x: 1198, startPoint y: 56, endPoint x: 1195, endPoint y: 46, distance: 10.3
click at [1198, 56] on button "Save" at bounding box center [1201, 56] width 39 height 23
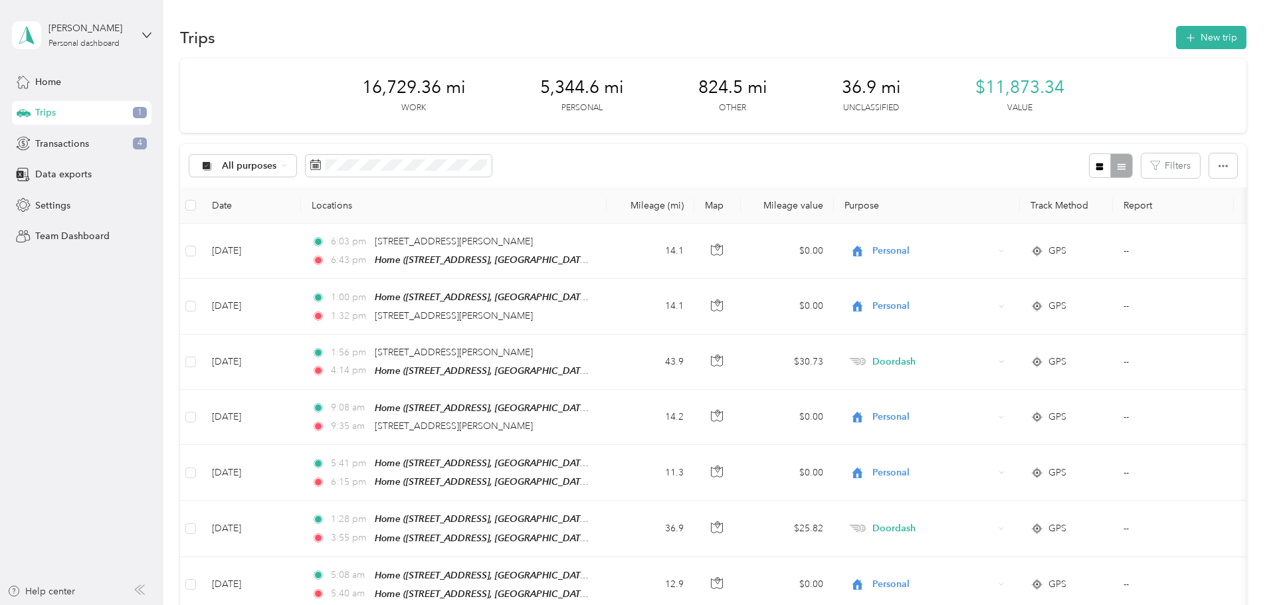
click at [349, 147] on div "All purposes Filters" at bounding box center [713, 165] width 1066 height 43
drag, startPoint x: 351, startPoint y: 165, endPoint x: 357, endPoint y: 162, distance: 7.2
click at [277, 164] on span "All purposes" at bounding box center [249, 165] width 55 height 9
click at [337, 213] on span "Unclassified" at bounding box center [343, 213] width 64 height 14
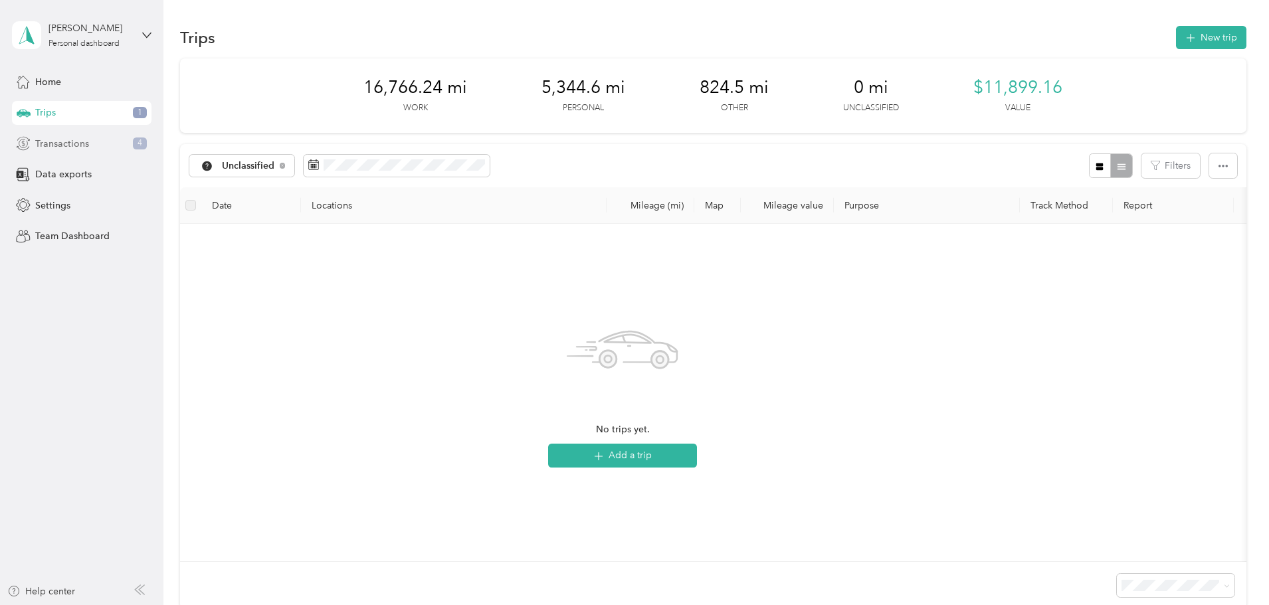
drag, startPoint x: 96, startPoint y: 140, endPoint x: 102, endPoint y: 132, distance: 10.5
click at [98, 139] on div "Transactions 4" at bounding box center [81, 144] width 139 height 24
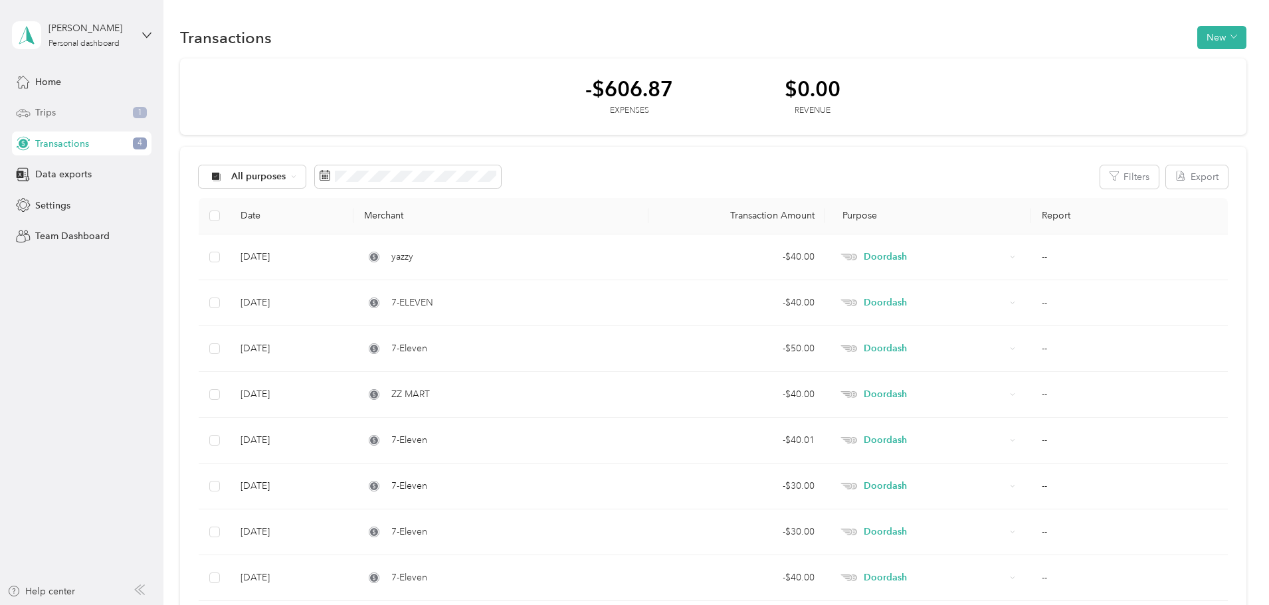
click at [104, 112] on div "Trips 1" at bounding box center [81, 113] width 139 height 24
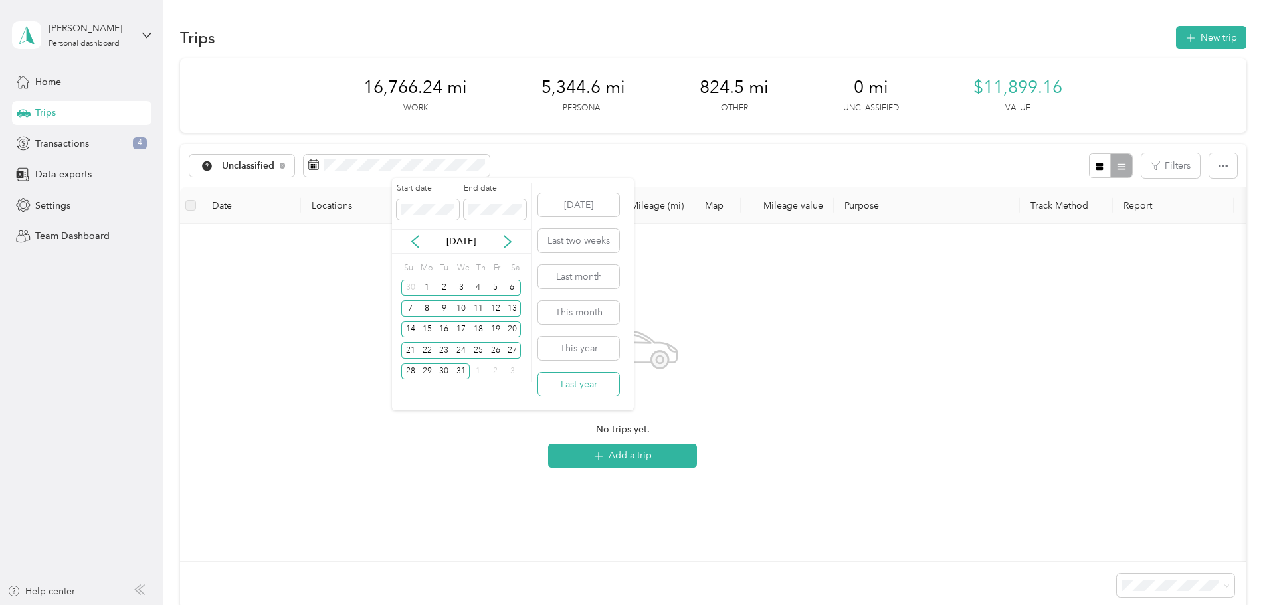
click at [593, 387] on button "Last year" at bounding box center [578, 384] width 81 height 23
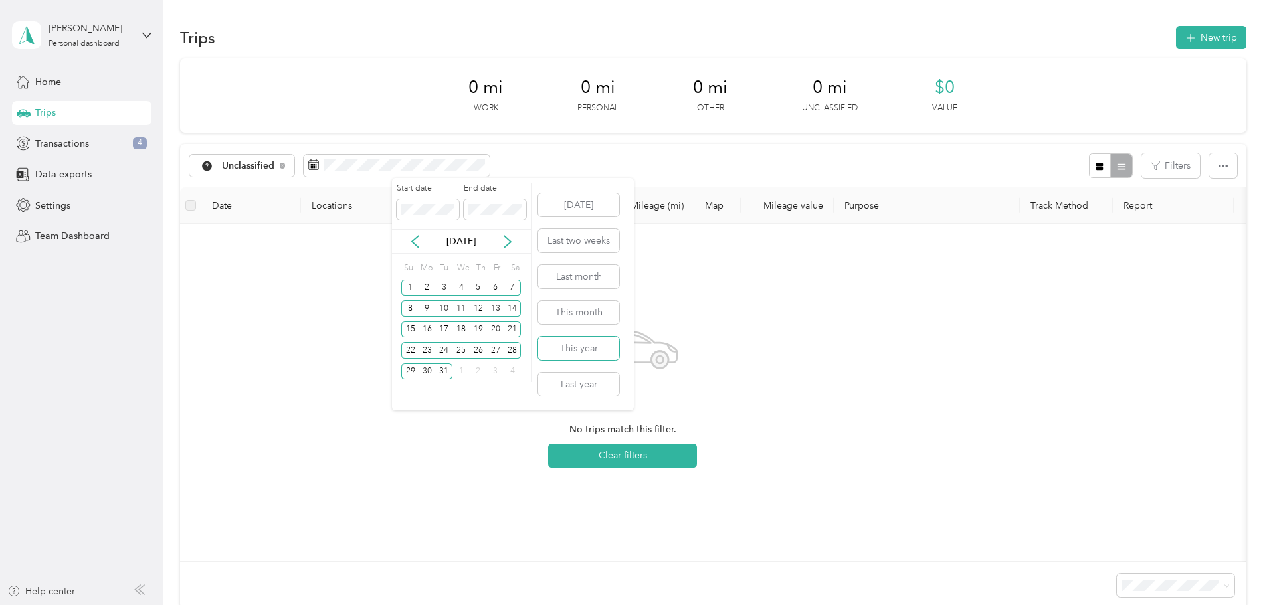
drag, startPoint x: 591, startPoint y: 351, endPoint x: 622, endPoint y: 230, distance: 124.7
click at [592, 350] on button "This year" at bounding box center [578, 348] width 81 height 23
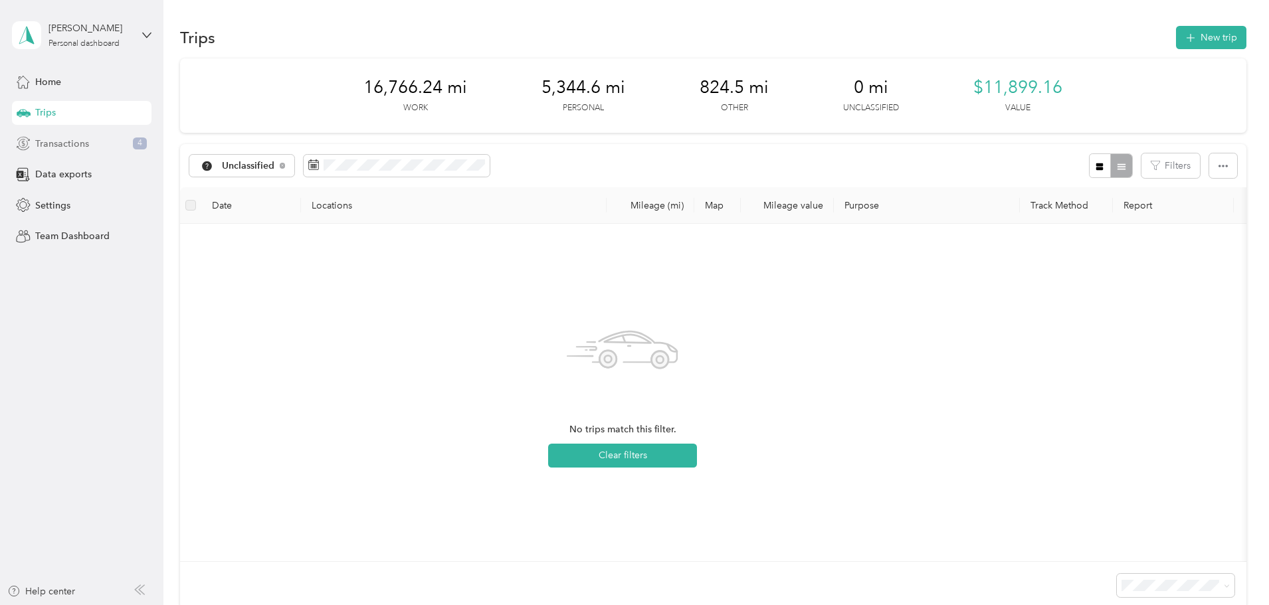
click at [63, 141] on span "Transactions" at bounding box center [62, 144] width 54 height 14
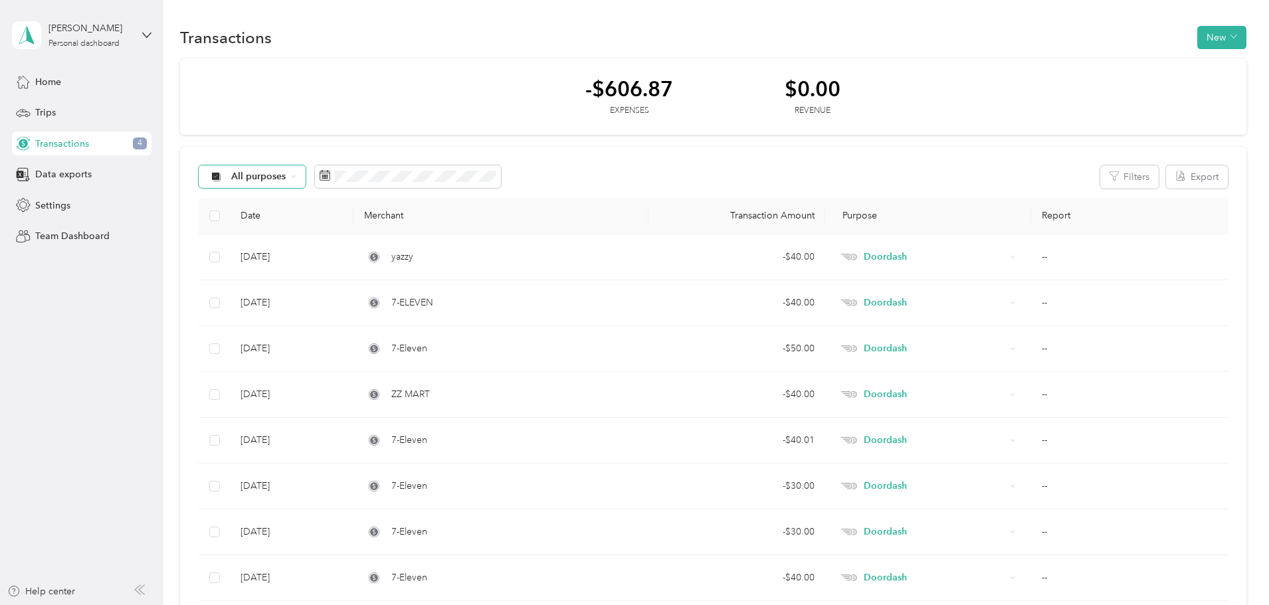
click at [286, 181] on span "All purposes" at bounding box center [258, 176] width 55 height 9
click at [339, 218] on span "Unclassified" at bounding box center [352, 224] width 64 height 14
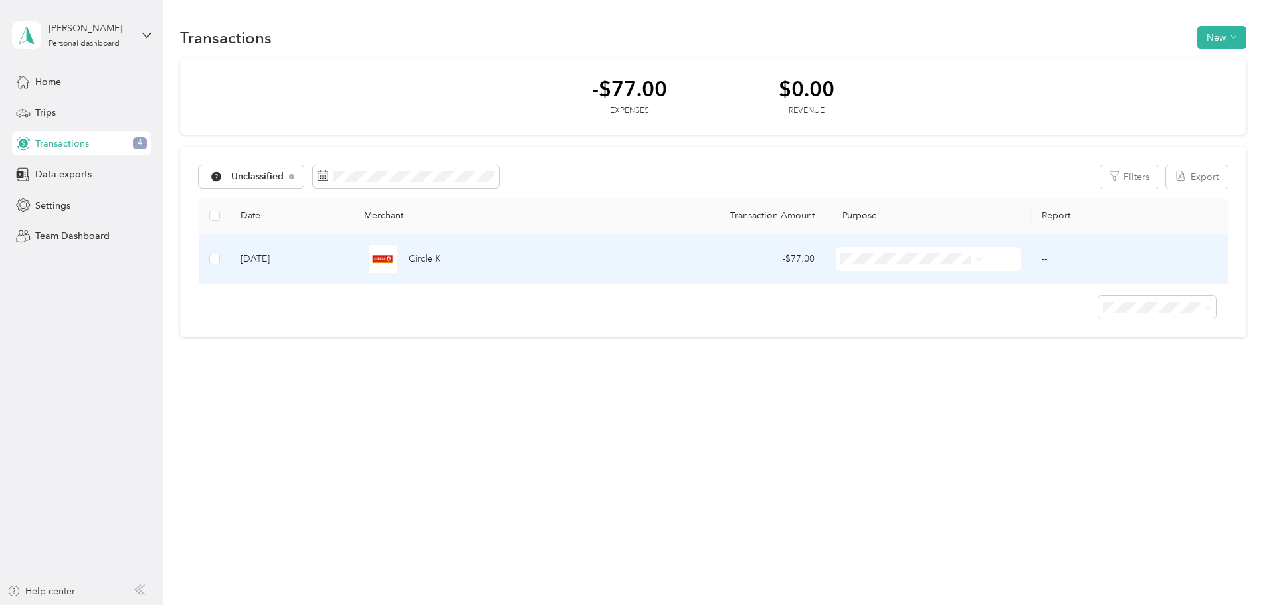
click at [879, 279] on span "Work" at bounding box center [907, 284] width 108 height 14
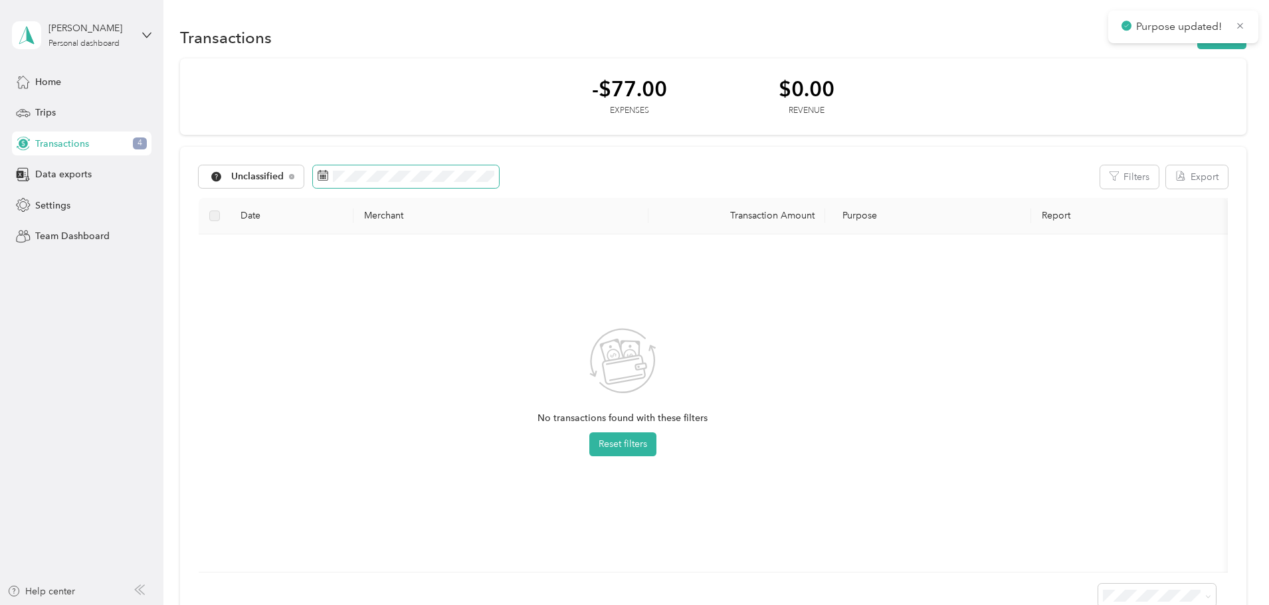
click at [328, 175] on icon at bounding box center [323, 175] width 11 height 11
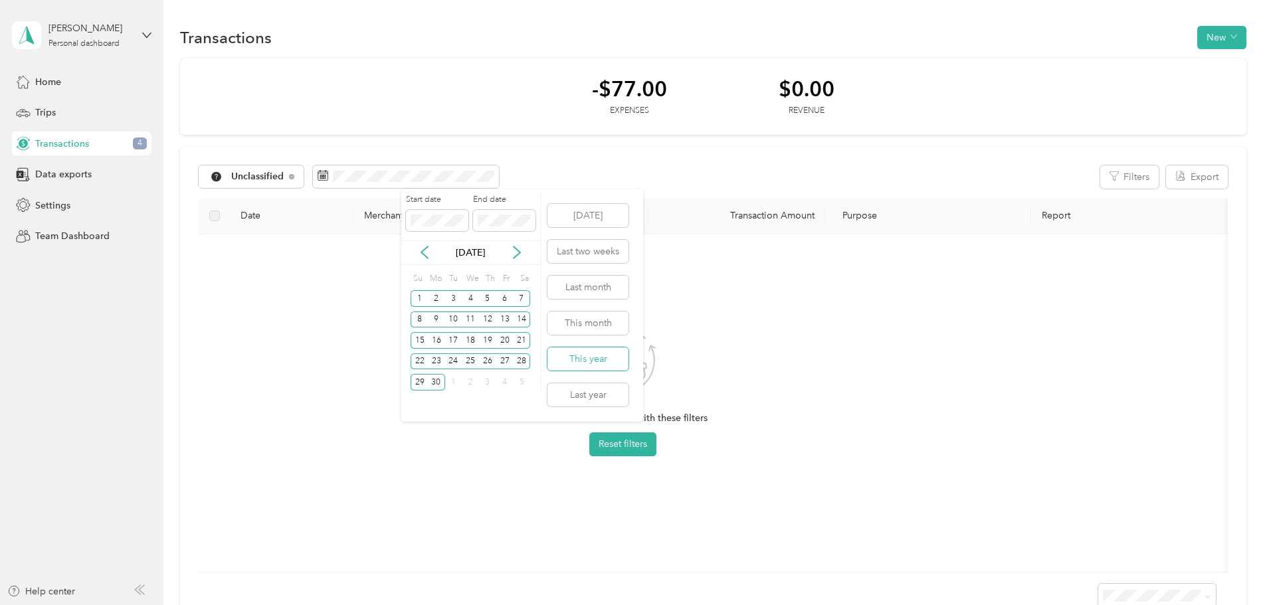
click at [590, 355] on button "This year" at bounding box center [587, 358] width 81 height 23
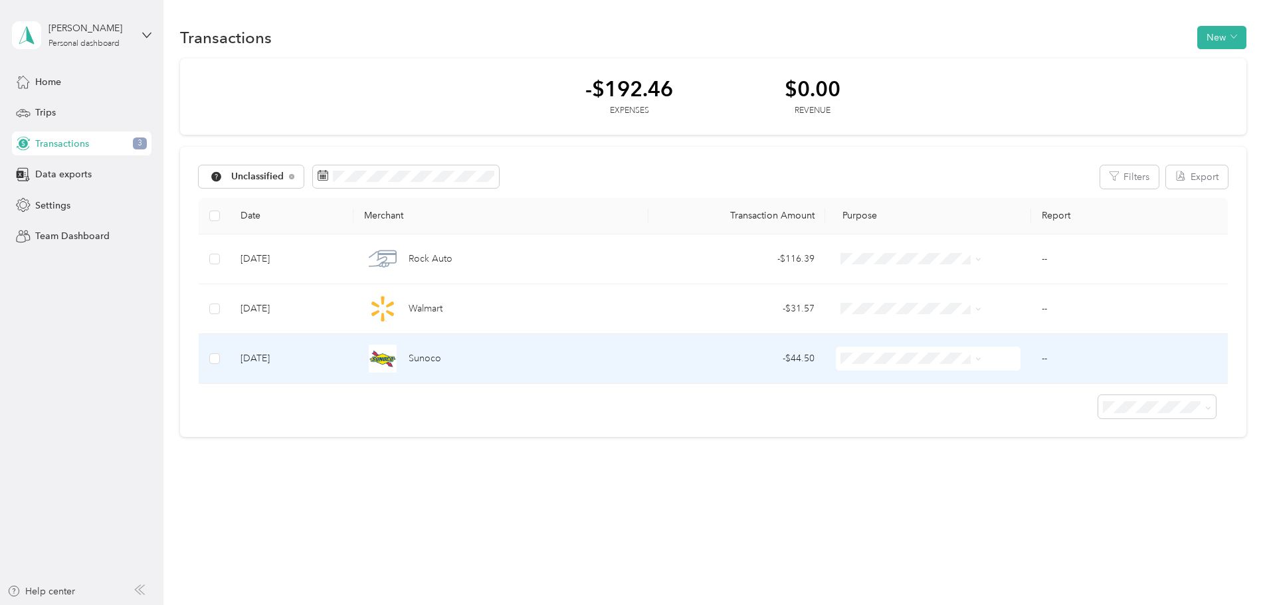
click at [923, 384] on span "Work" at bounding box center [907, 380] width 108 height 14
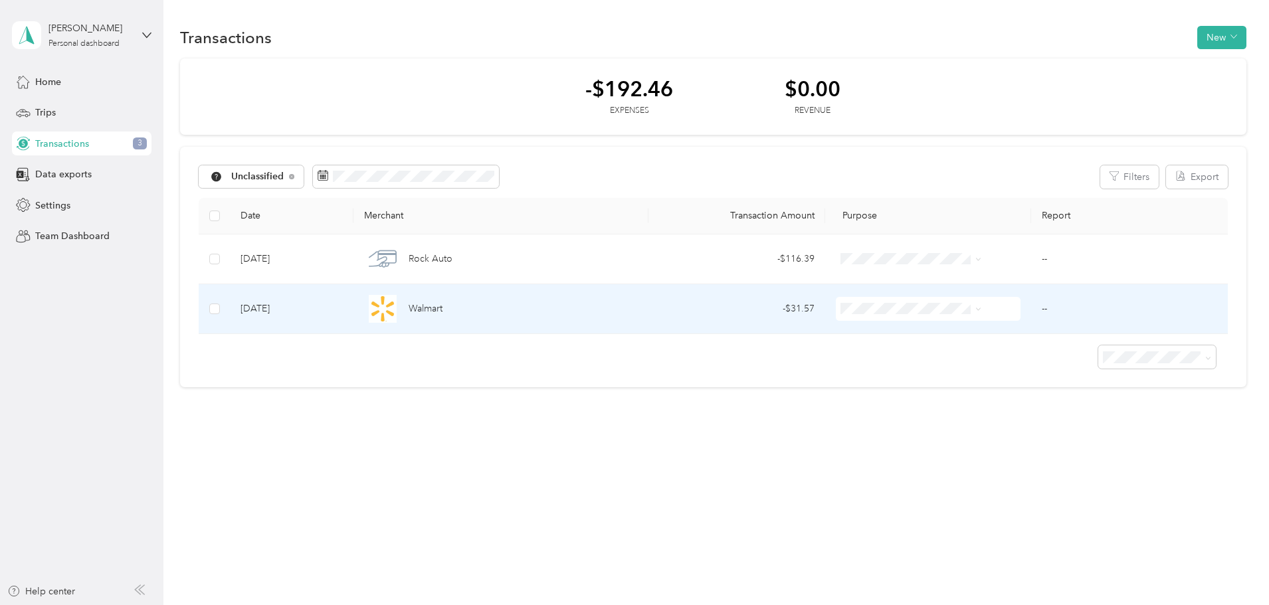
click at [442, 316] on span "Walmart" at bounding box center [426, 309] width 34 height 15
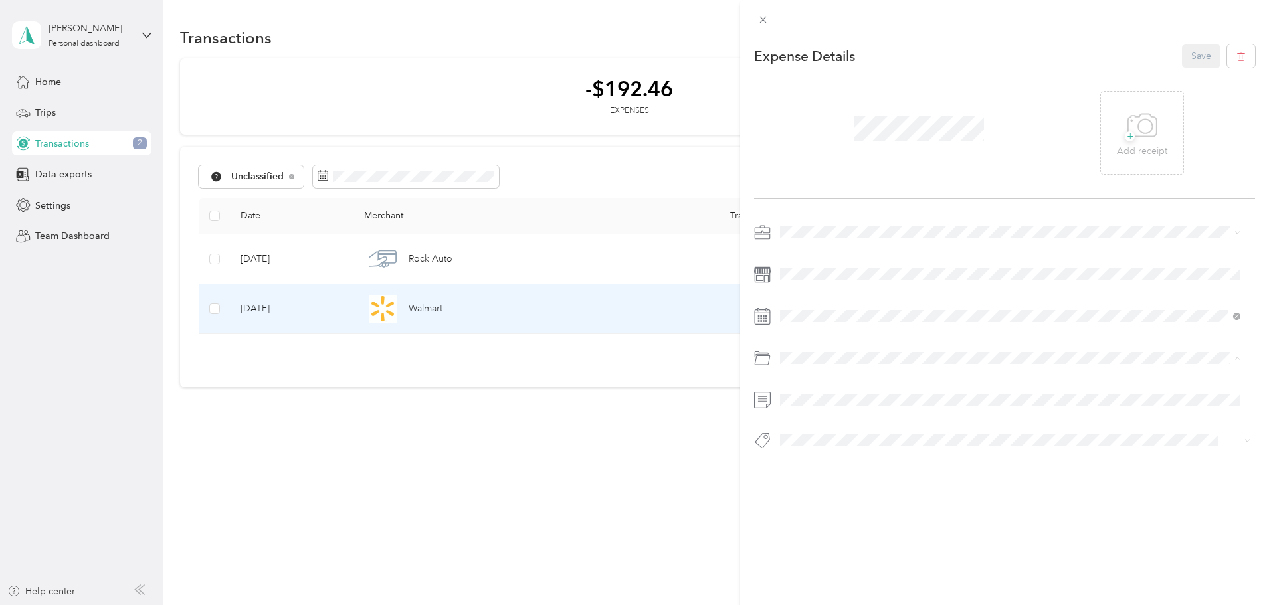
click at [915, 491] on li "Car Maintenance and Repairs" at bounding box center [1010, 488] width 470 height 23
click at [812, 224] on span at bounding box center [1015, 232] width 480 height 21
click at [812, 225] on span at bounding box center [1015, 232] width 480 height 21
click at [804, 256] on div "Work" at bounding box center [1009, 251] width 451 height 14
click at [583, 385] on div "This expense cannot be edited because it is either under review, approved, or p…" at bounding box center [634, 302] width 1269 height 605
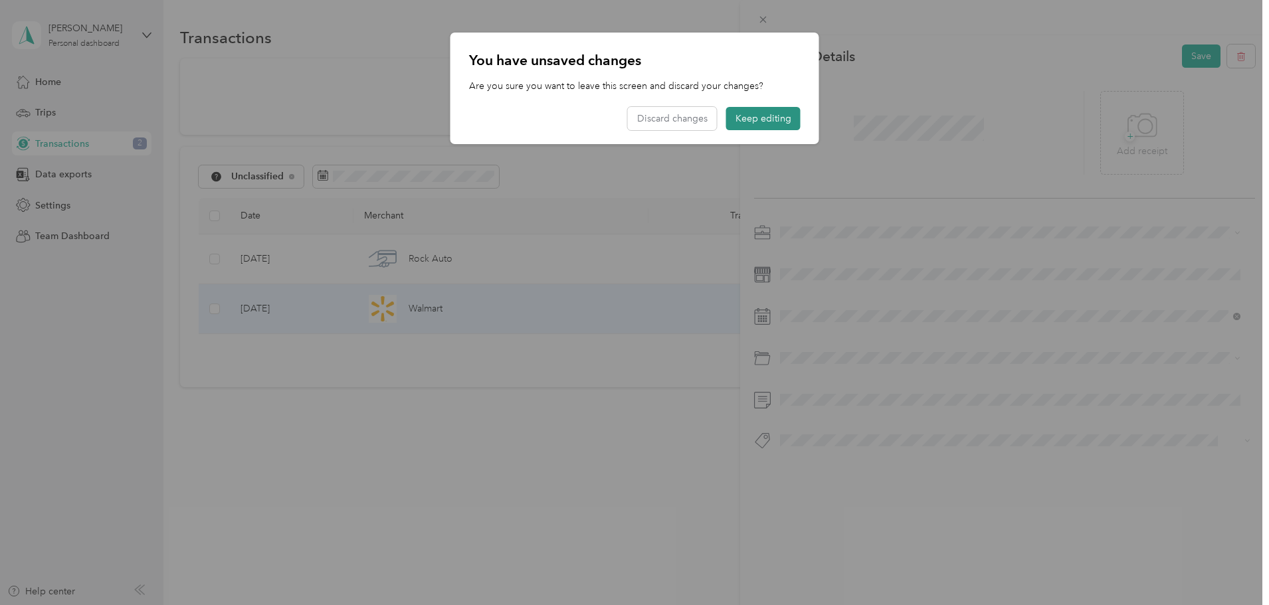
click at [762, 116] on button "Keep editing" at bounding box center [763, 118] width 74 height 23
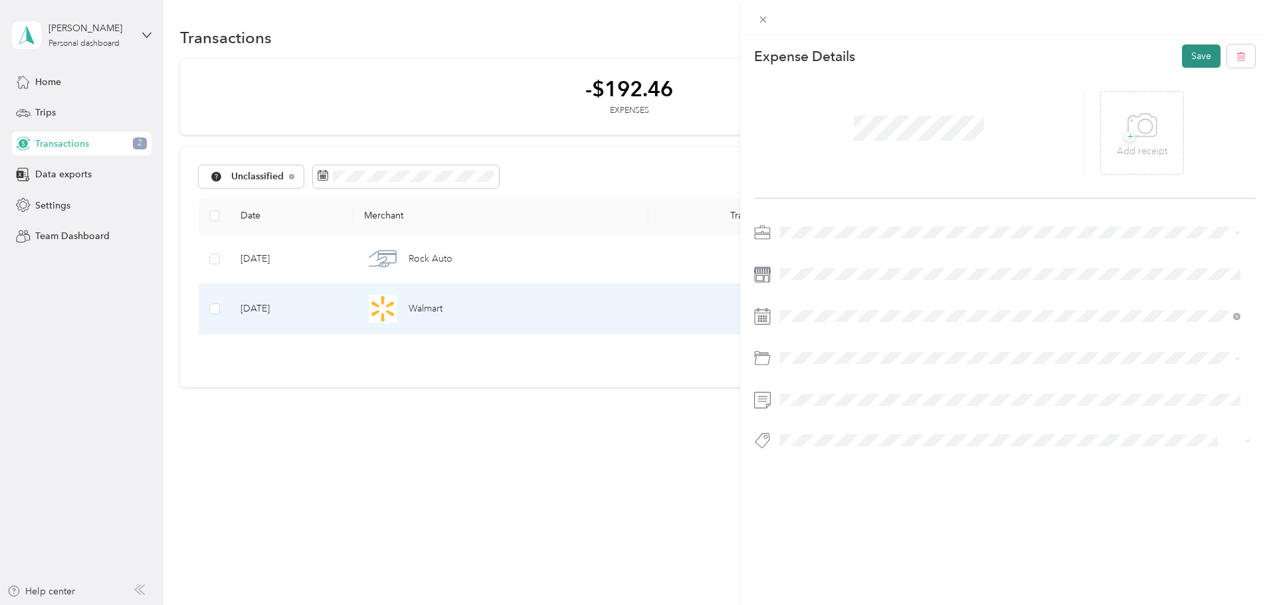
click at [1202, 53] on button "Save" at bounding box center [1201, 56] width 39 height 23
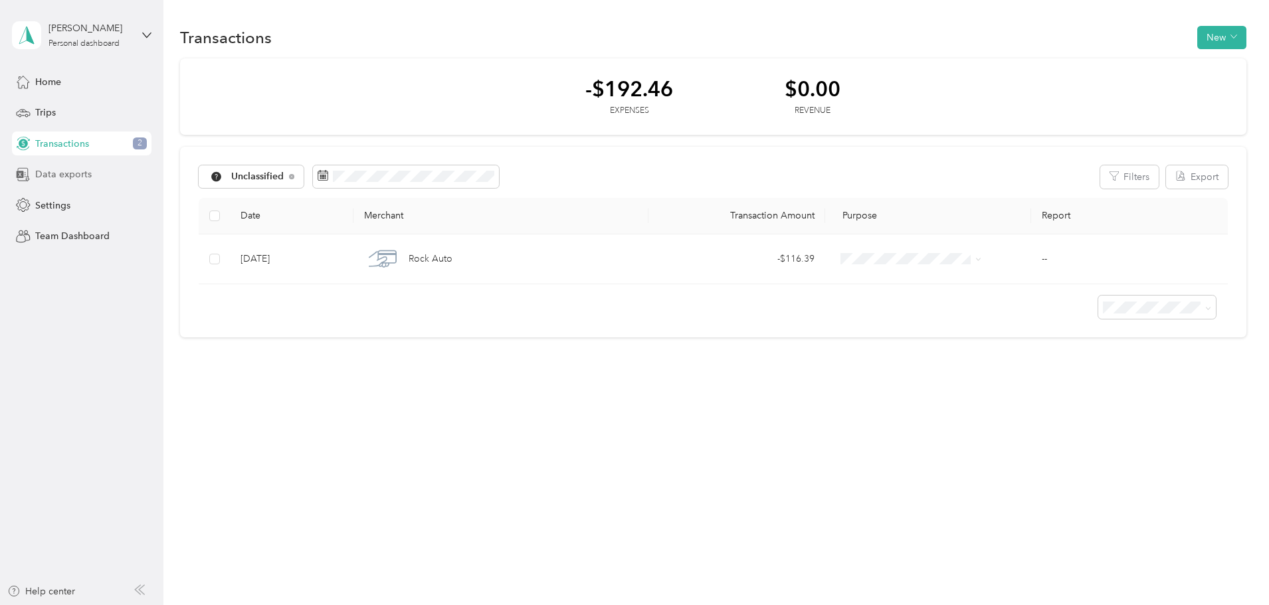
drag, startPoint x: 82, startPoint y: 179, endPoint x: 90, endPoint y: 171, distance: 10.8
click at [83, 178] on span "Data exports" at bounding box center [63, 174] width 56 height 14
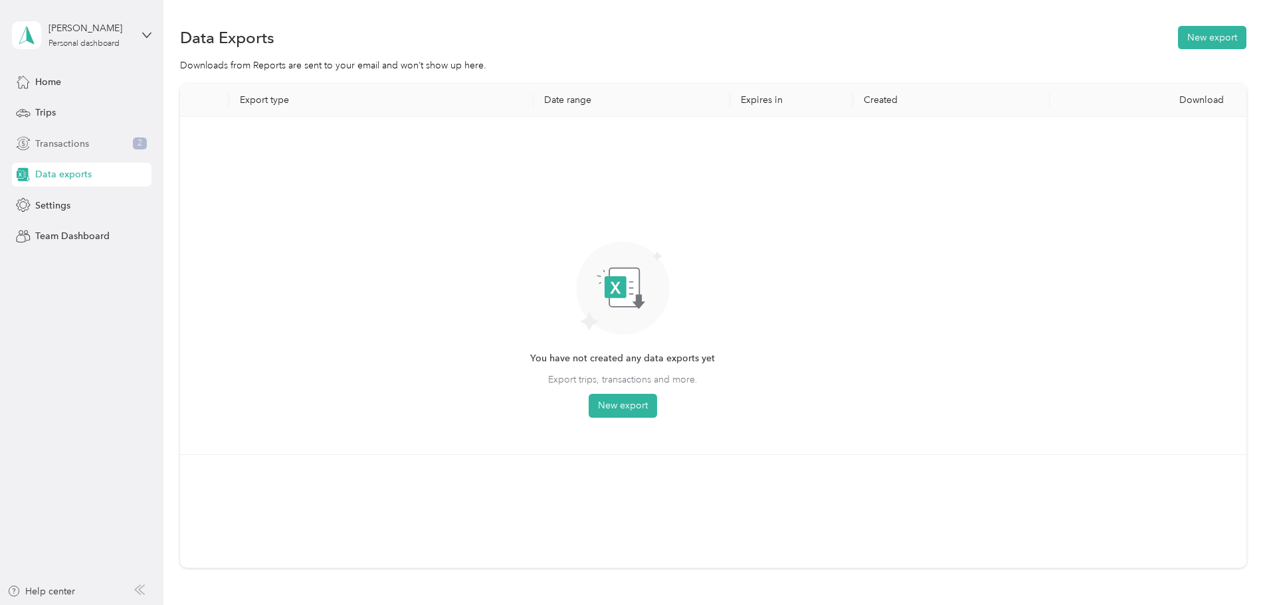
click at [73, 144] on span "Transactions" at bounding box center [62, 144] width 54 height 14
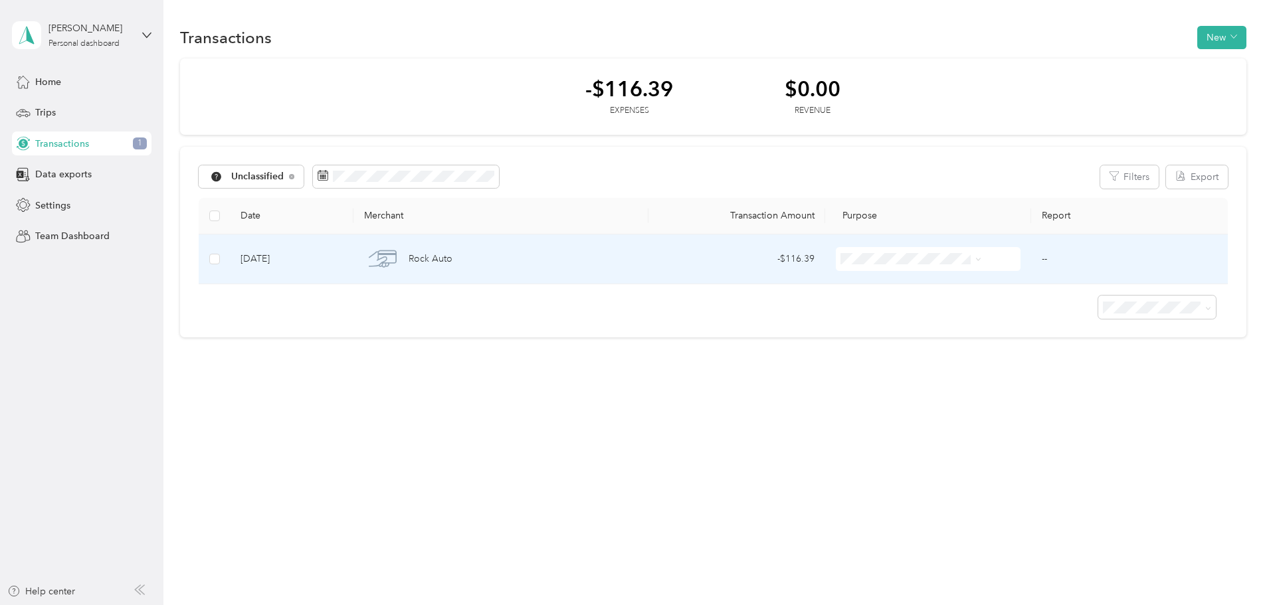
click at [1031, 258] on td "--" at bounding box center [1129, 259] width 197 height 50
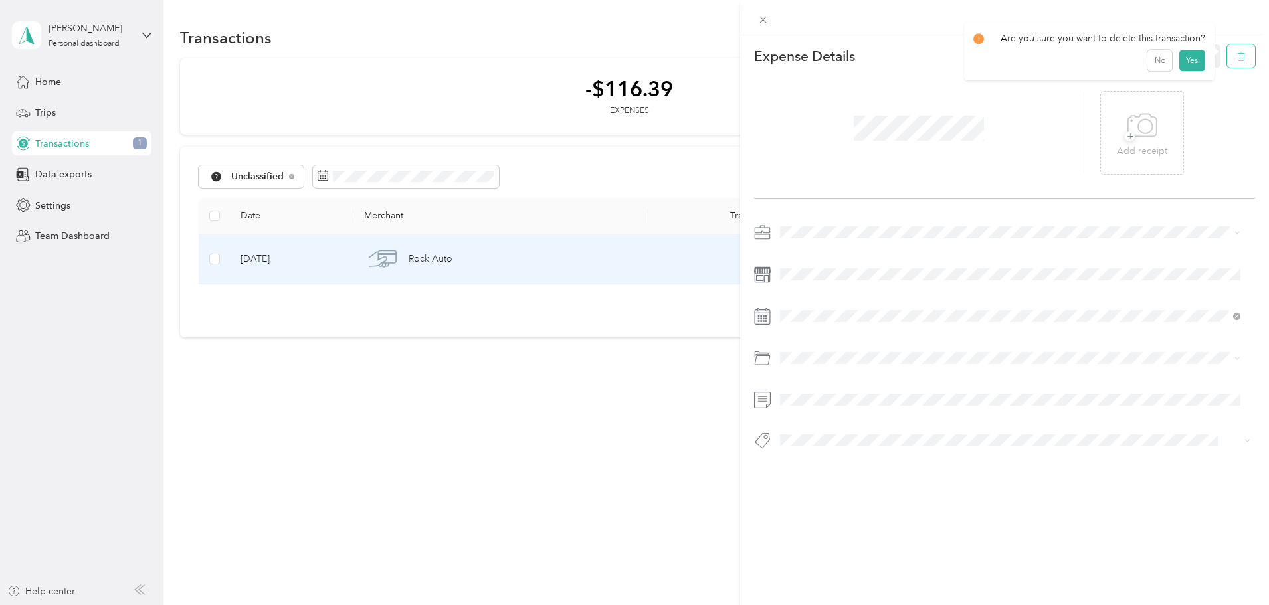
click at [1227, 54] on button "button" at bounding box center [1241, 56] width 28 height 23
click at [1199, 64] on button "Yes" at bounding box center [1191, 65] width 26 height 21
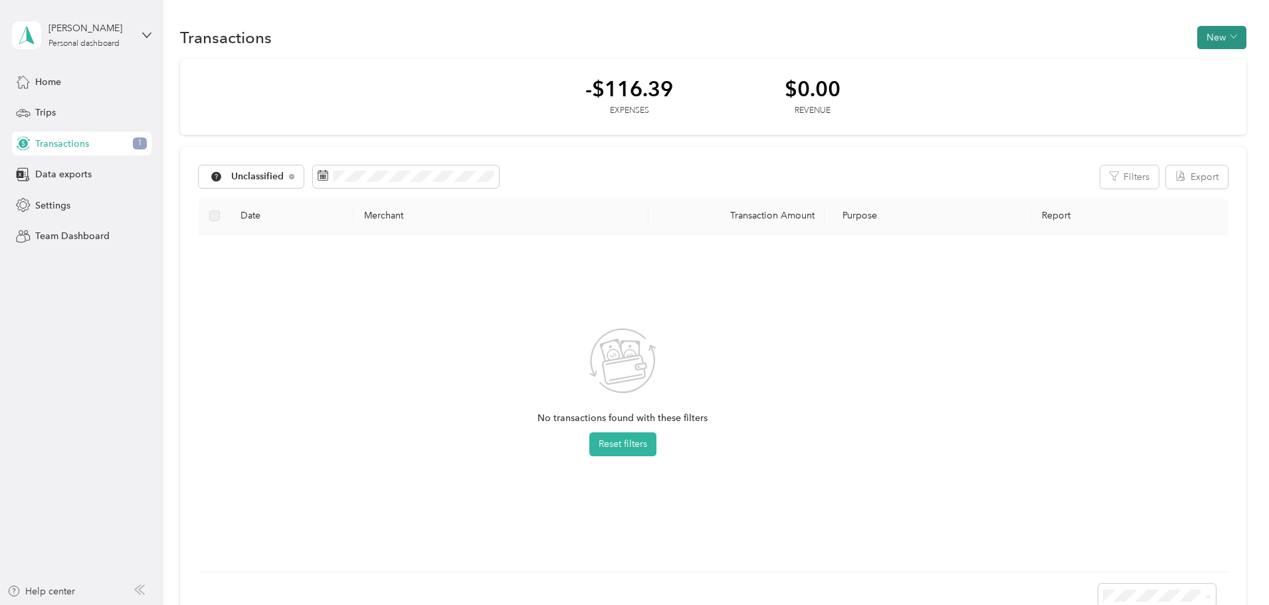
click at [1197, 37] on button "New" at bounding box center [1221, 37] width 49 height 23
click at [1125, 60] on span "Expense" at bounding box center [1126, 63] width 36 height 14
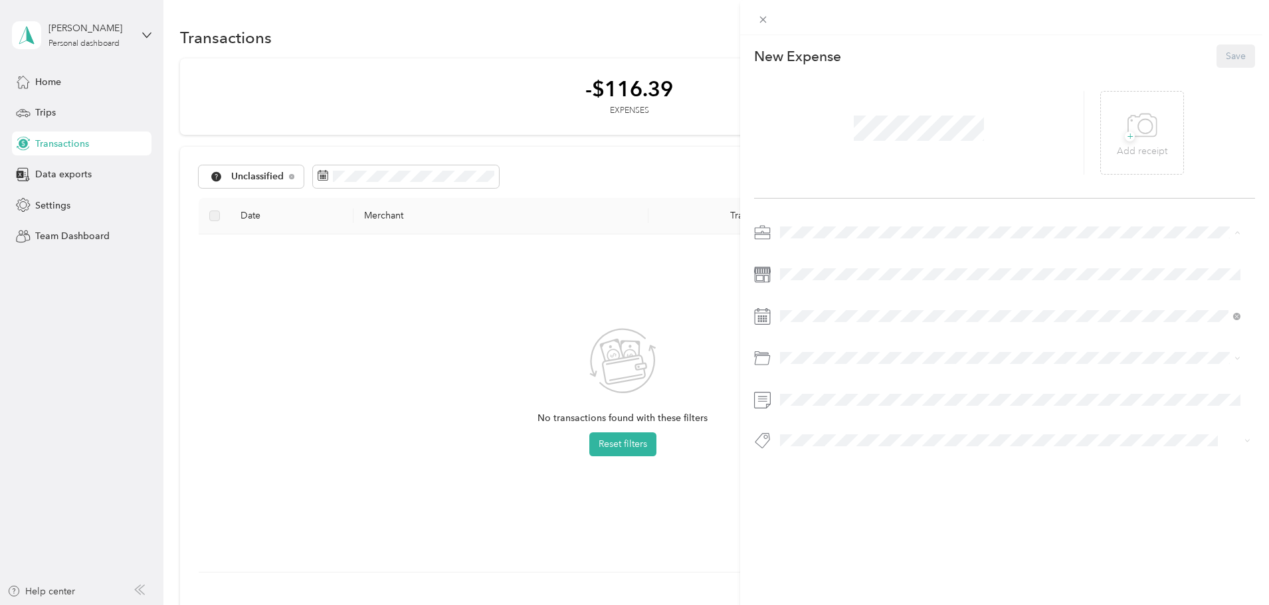
click at [813, 251] on div "Work" at bounding box center [1009, 256] width 451 height 14
click at [808, 385] on icon at bounding box center [812, 391] width 13 height 13
click at [854, 494] on div "23" at bounding box center [858, 500] width 17 height 17
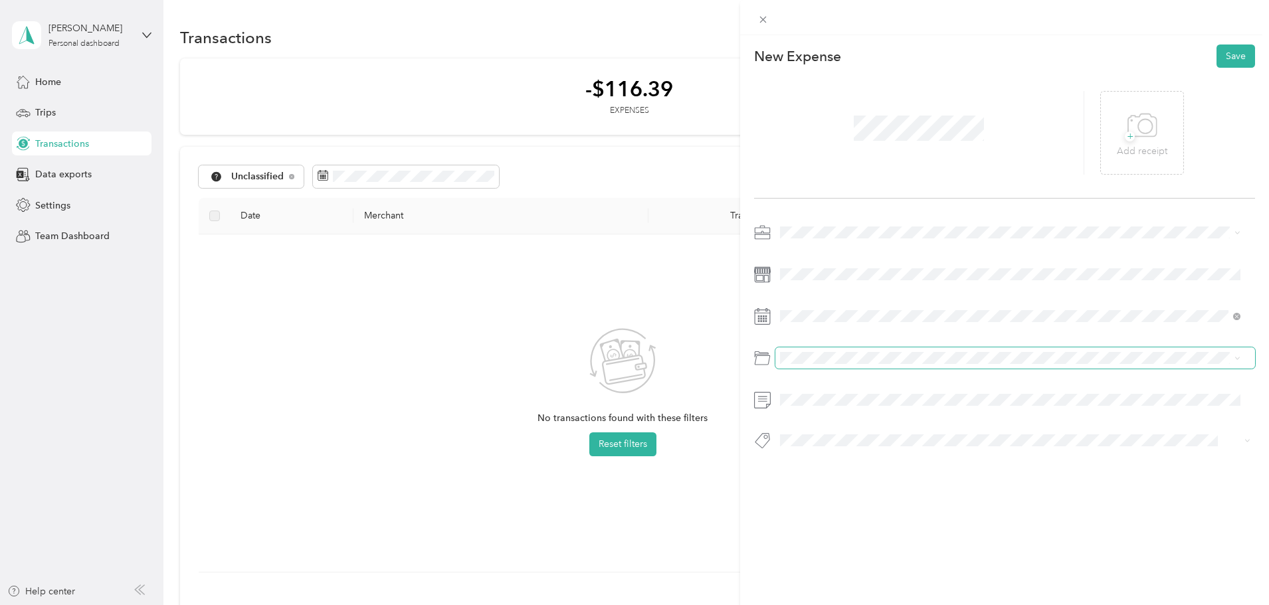
click at [804, 351] on span at bounding box center [1015, 357] width 480 height 21
click at [853, 494] on li "Car Maintenance and Repairs" at bounding box center [1010, 488] width 470 height 23
click at [1158, 136] on div "+ Add receipt" at bounding box center [1142, 133] width 50 height 51
drag, startPoint x: 1222, startPoint y: 49, endPoint x: 1231, endPoint y: 35, distance: 16.8
click at [1222, 48] on button "Save" at bounding box center [1235, 56] width 39 height 23
